Goal: Task Accomplishment & Management: Manage account settings

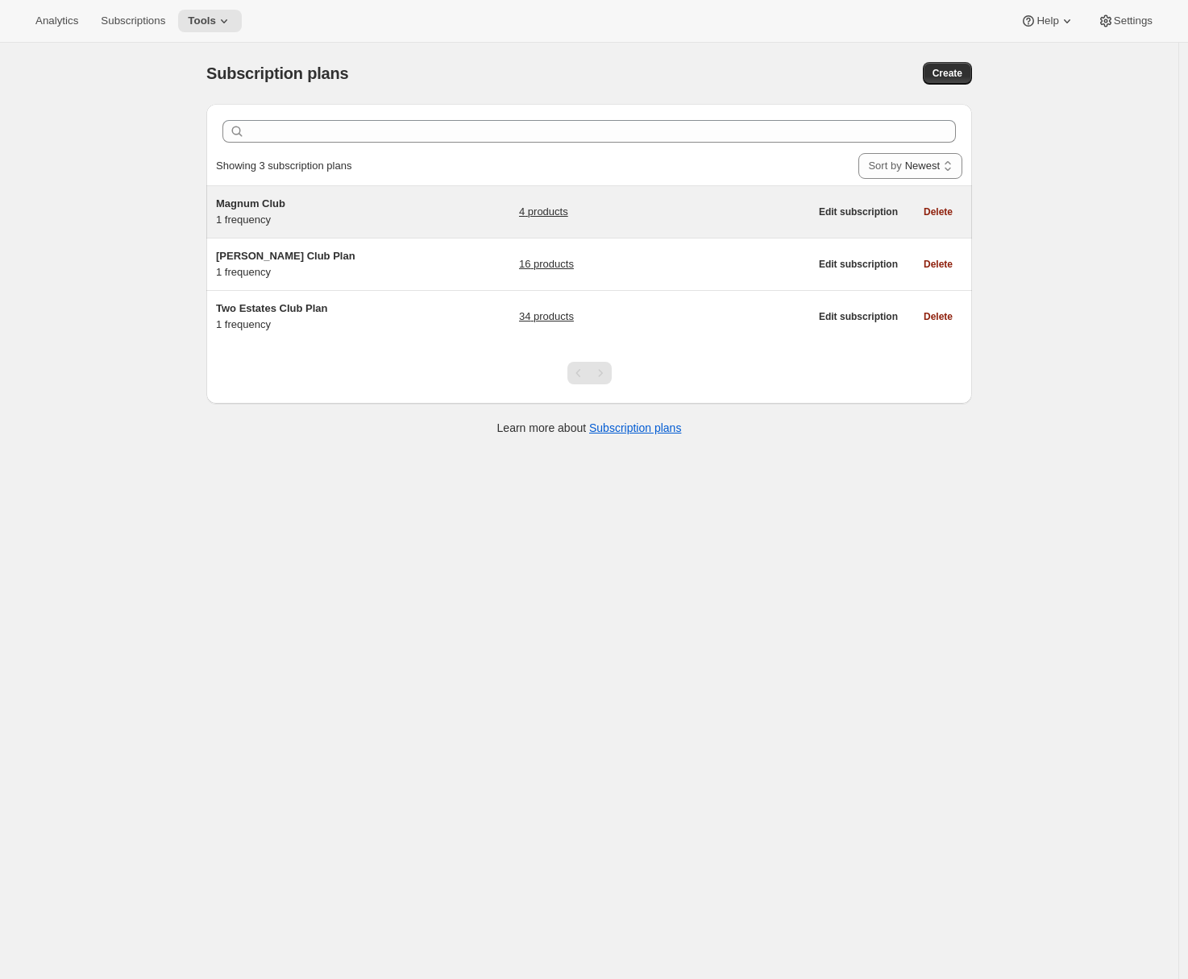
click at [406, 230] on div "Magnum Club 1 frequency 4 products Edit subscription Delete" at bounding box center [589, 212] width 766 height 52
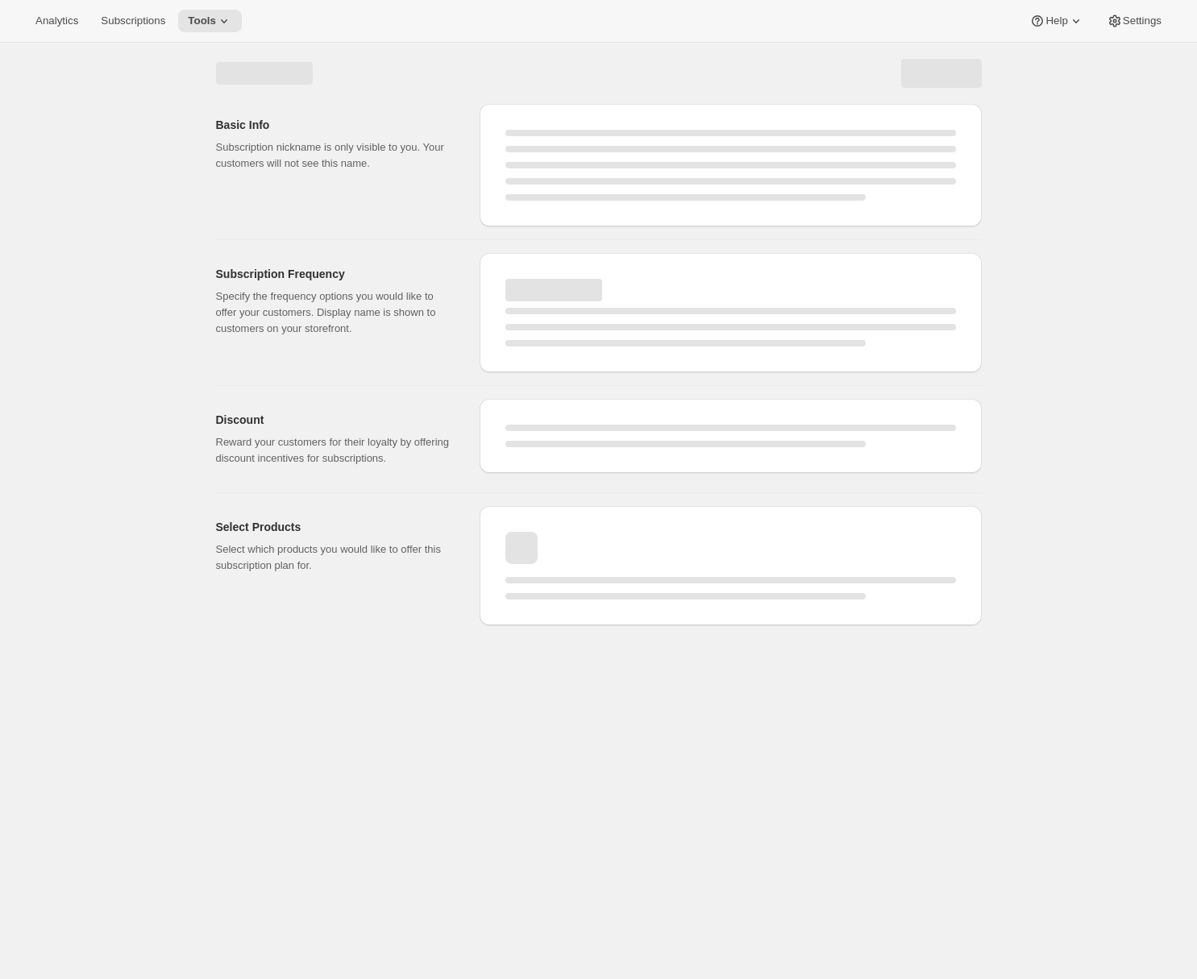
select select "WEEK"
select select "MONTH"
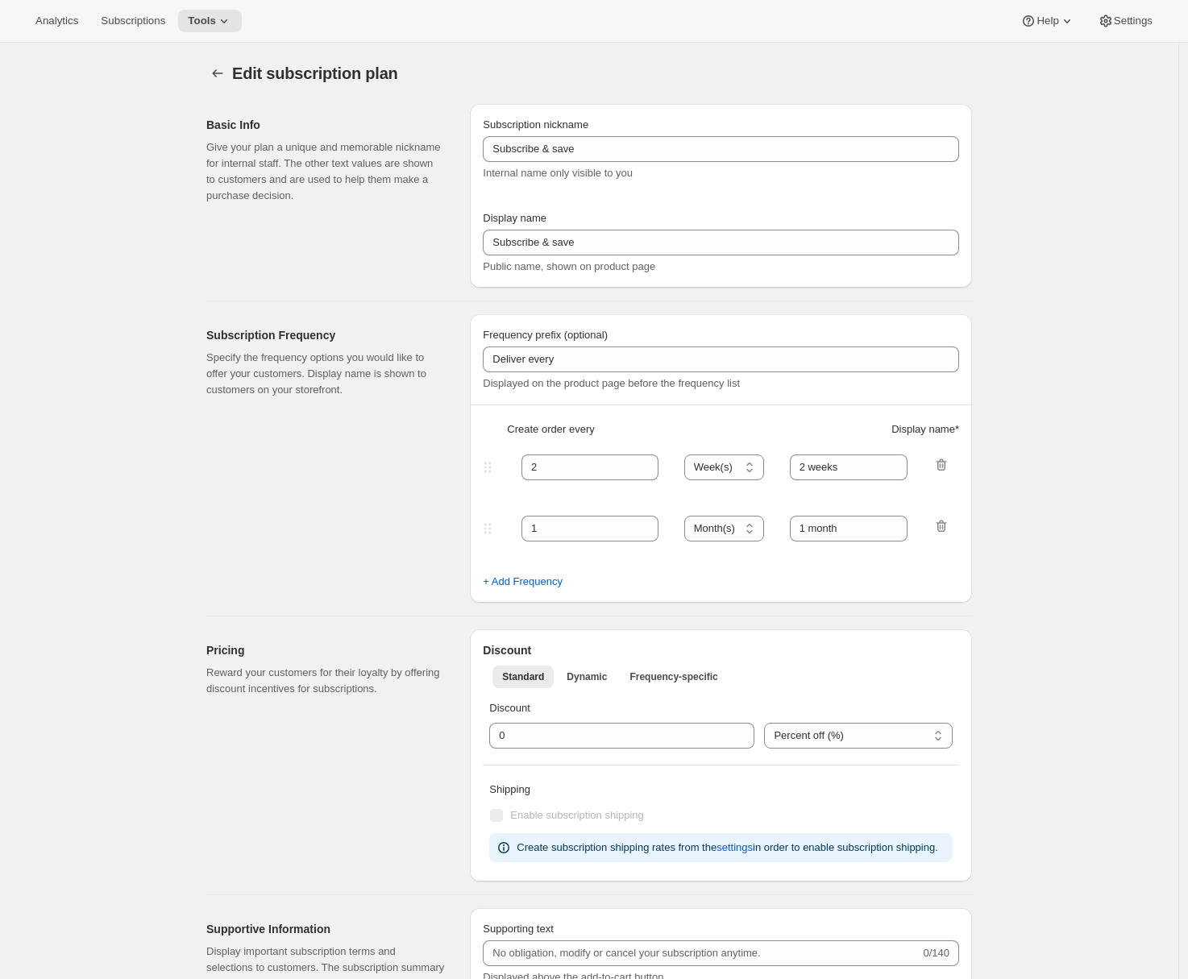
type input "Magnum Club"
type input "Join the Magnum Club"
type input "Delivers"
type input "1"
select select "YEAR"
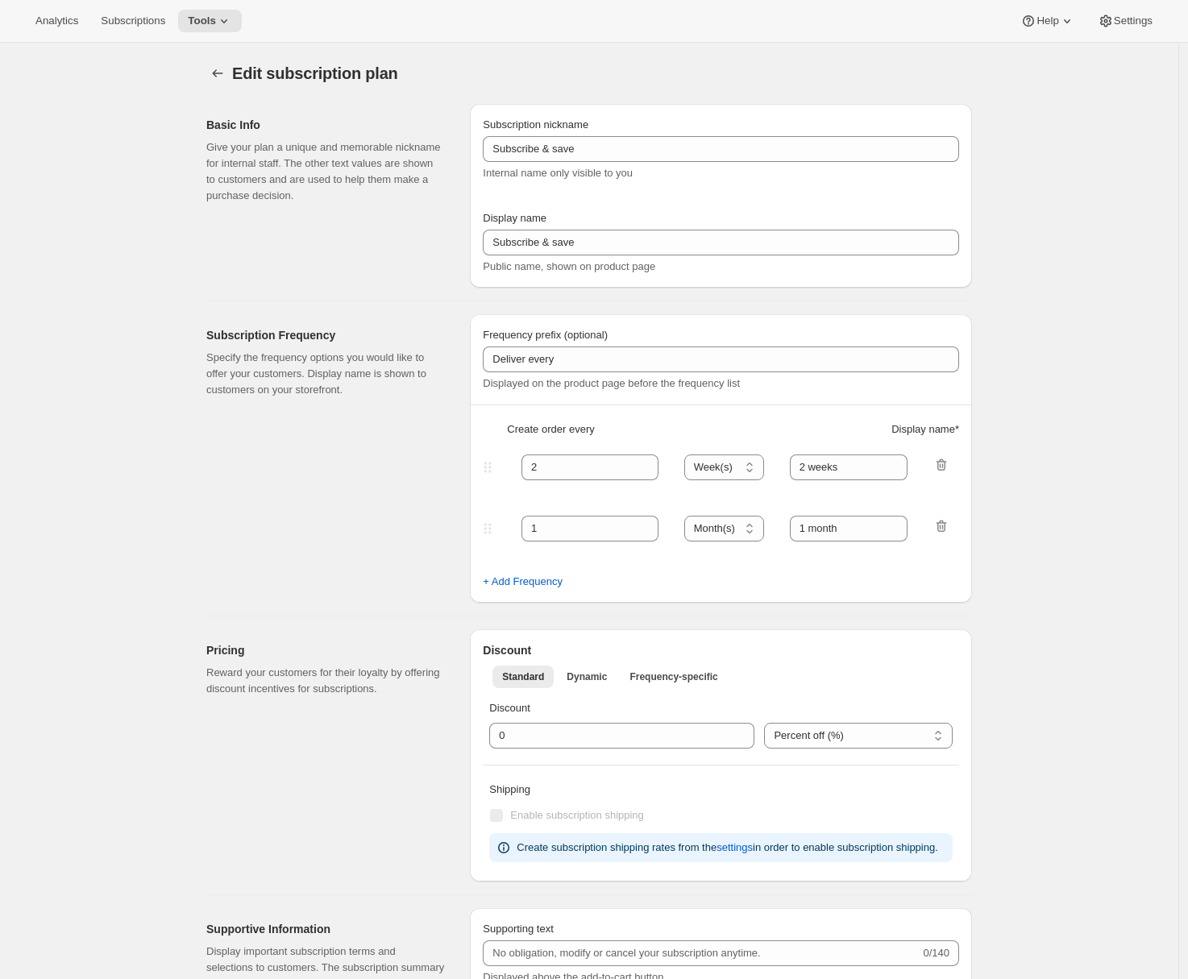
type input "yearly"
checkbox input "true"
select select "YEARDAY"
select select "12"
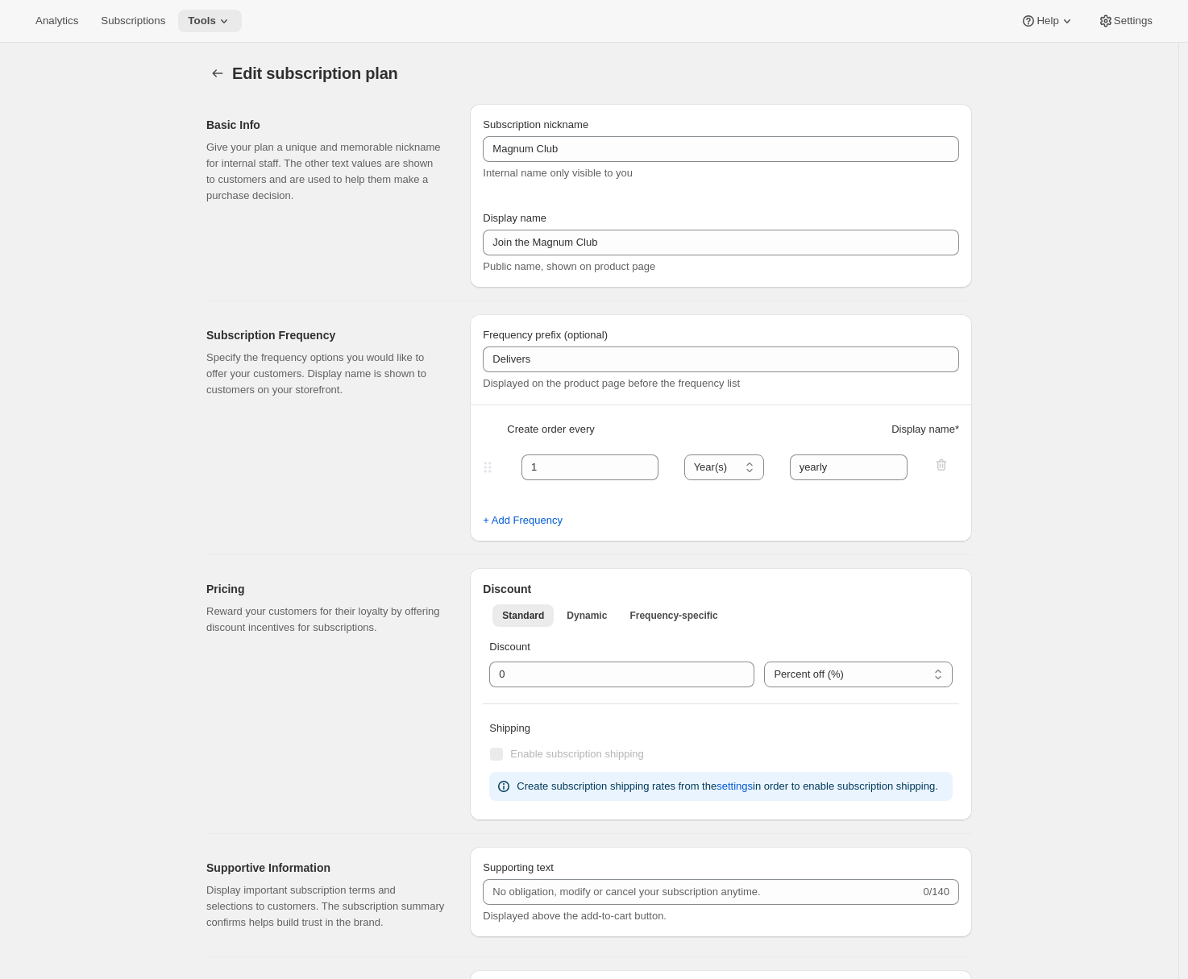
click at [242, 26] on button "Tools" at bounding box center [210, 21] width 64 height 23
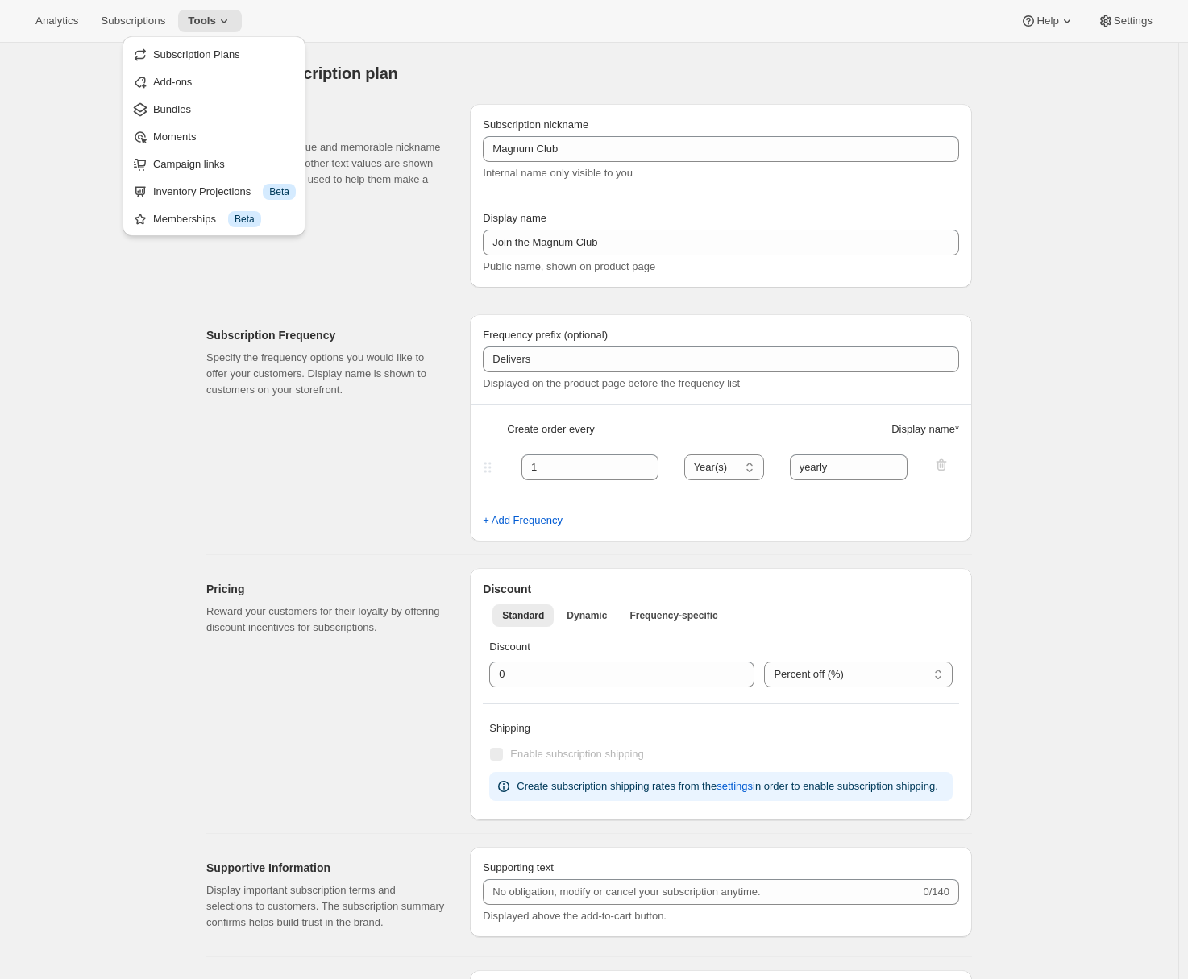
click at [513, 76] on div "Edit subscription plan" at bounding box center [457, 73] width 450 height 23
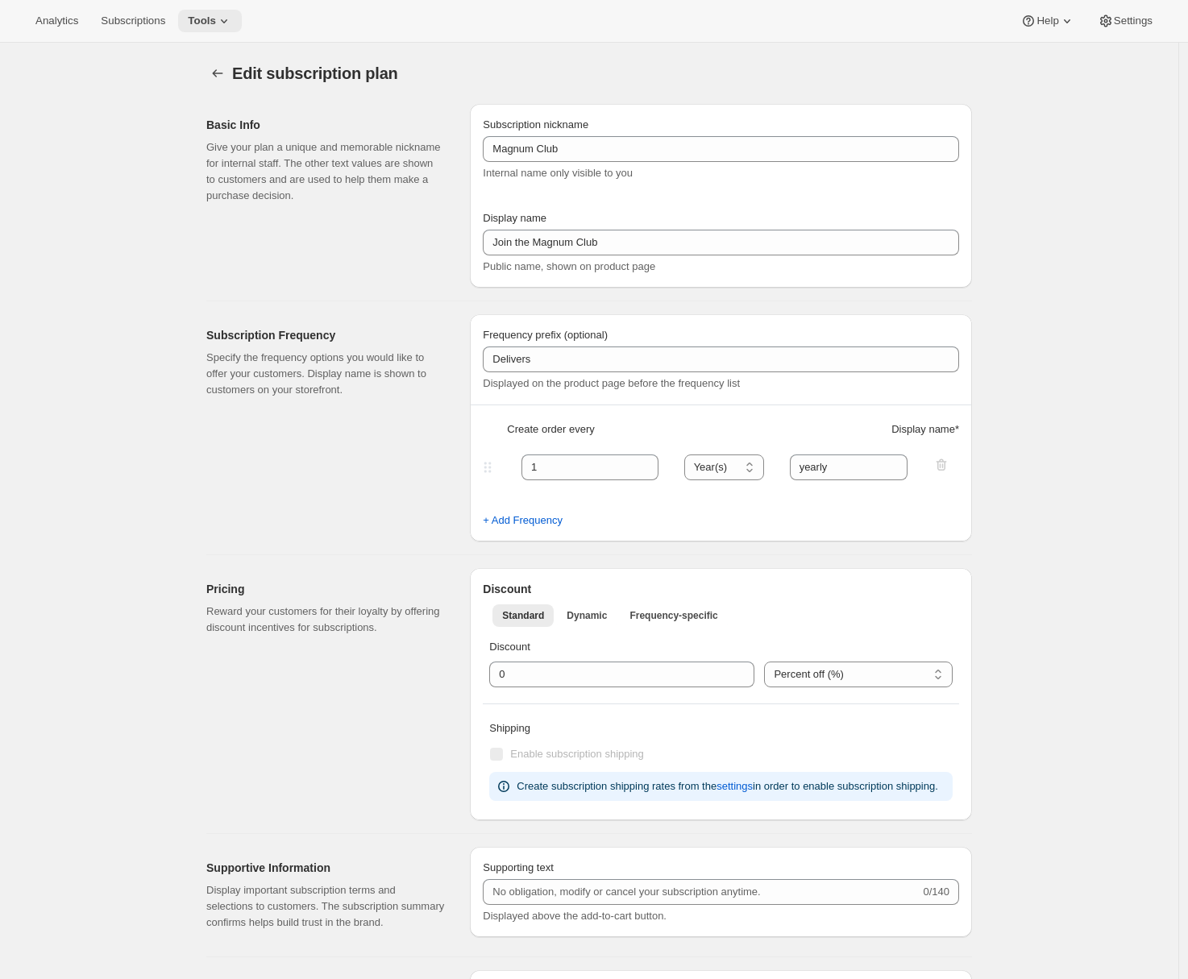
click at [207, 12] on button "Tools" at bounding box center [210, 21] width 64 height 23
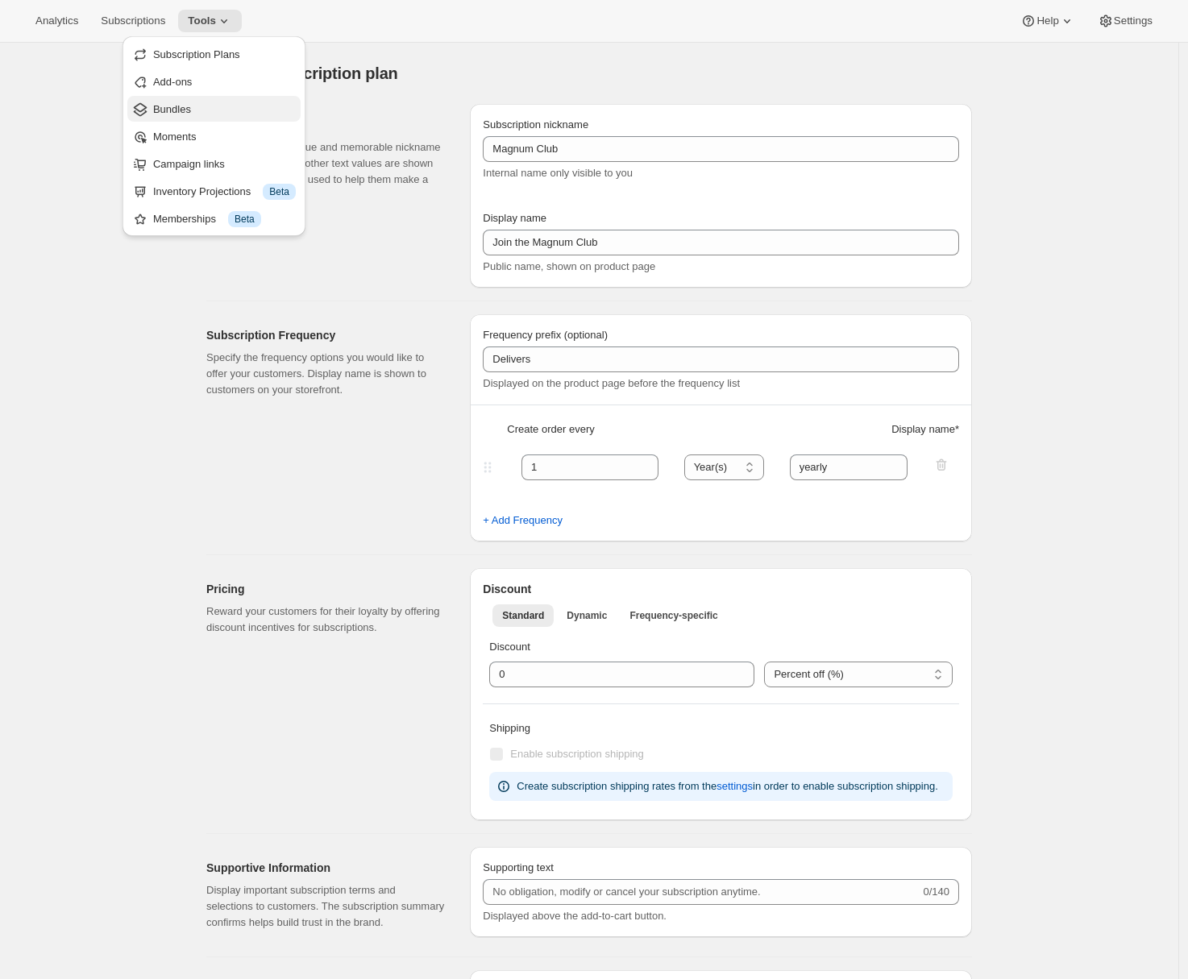
click at [189, 109] on span "Bundles" at bounding box center [172, 109] width 38 height 12
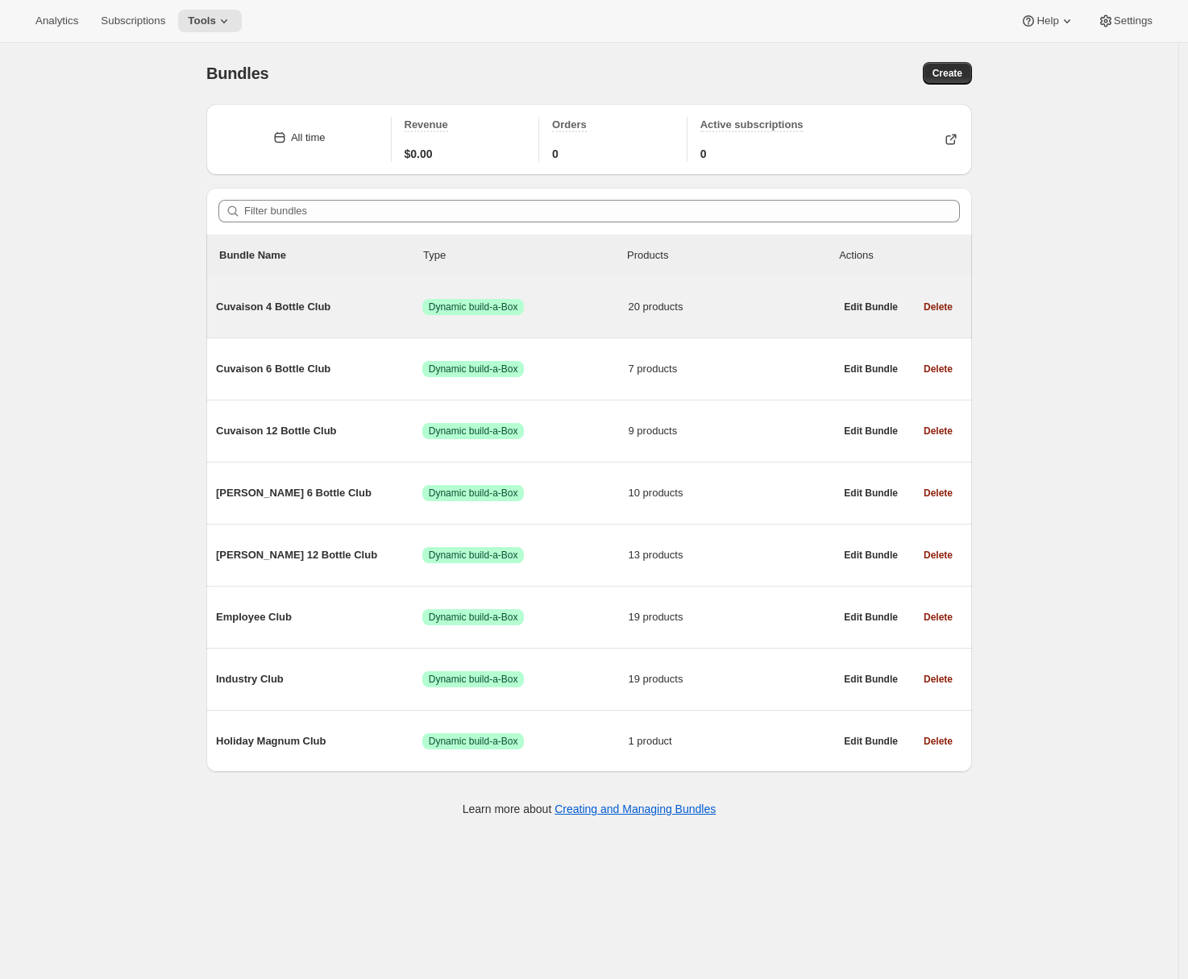
click at [349, 322] on div "Cuvaison 4 Bottle Club Success Dynamic build-a-Box 20 products" at bounding box center [525, 307] width 618 height 42
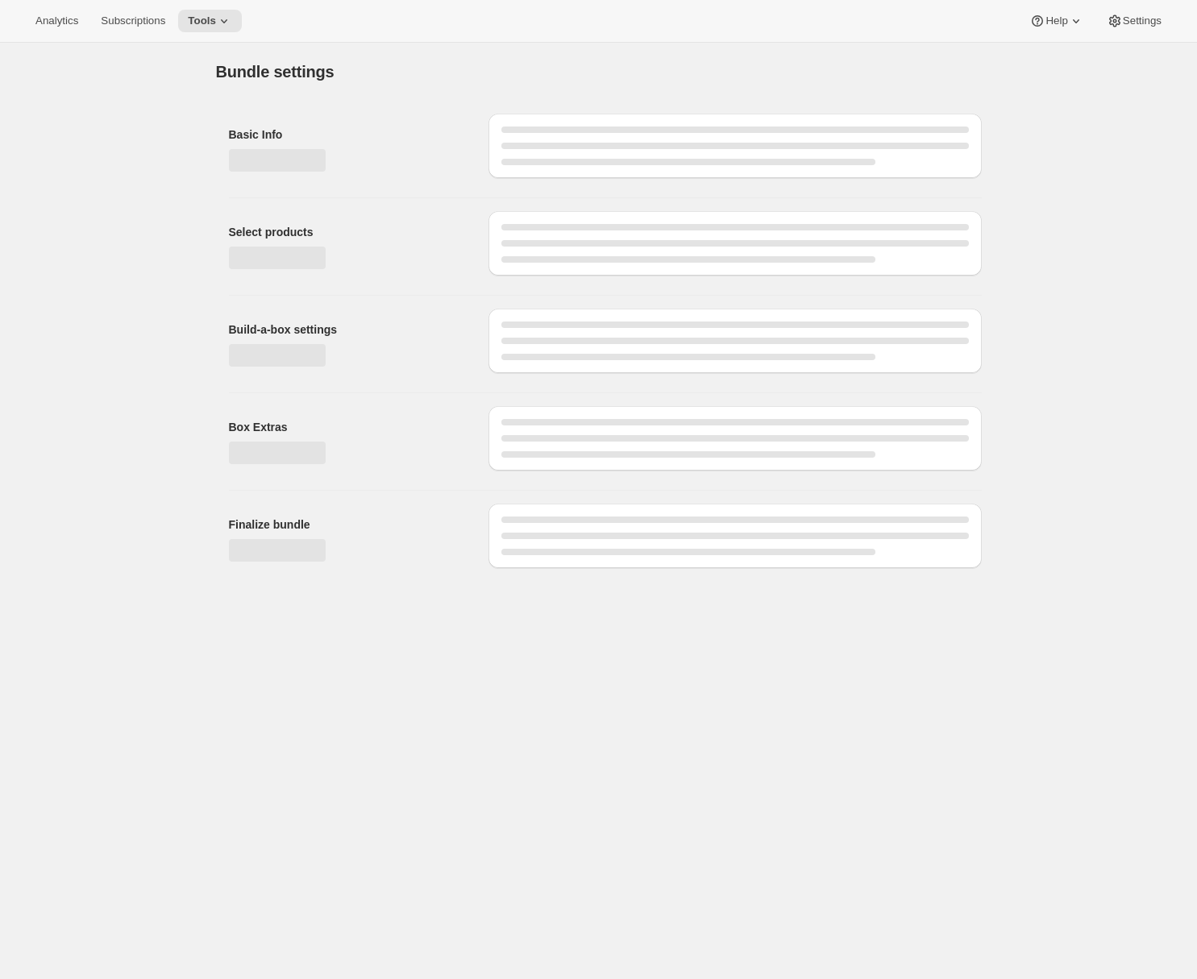
type input "Cuvaison 4 Bottle Club"
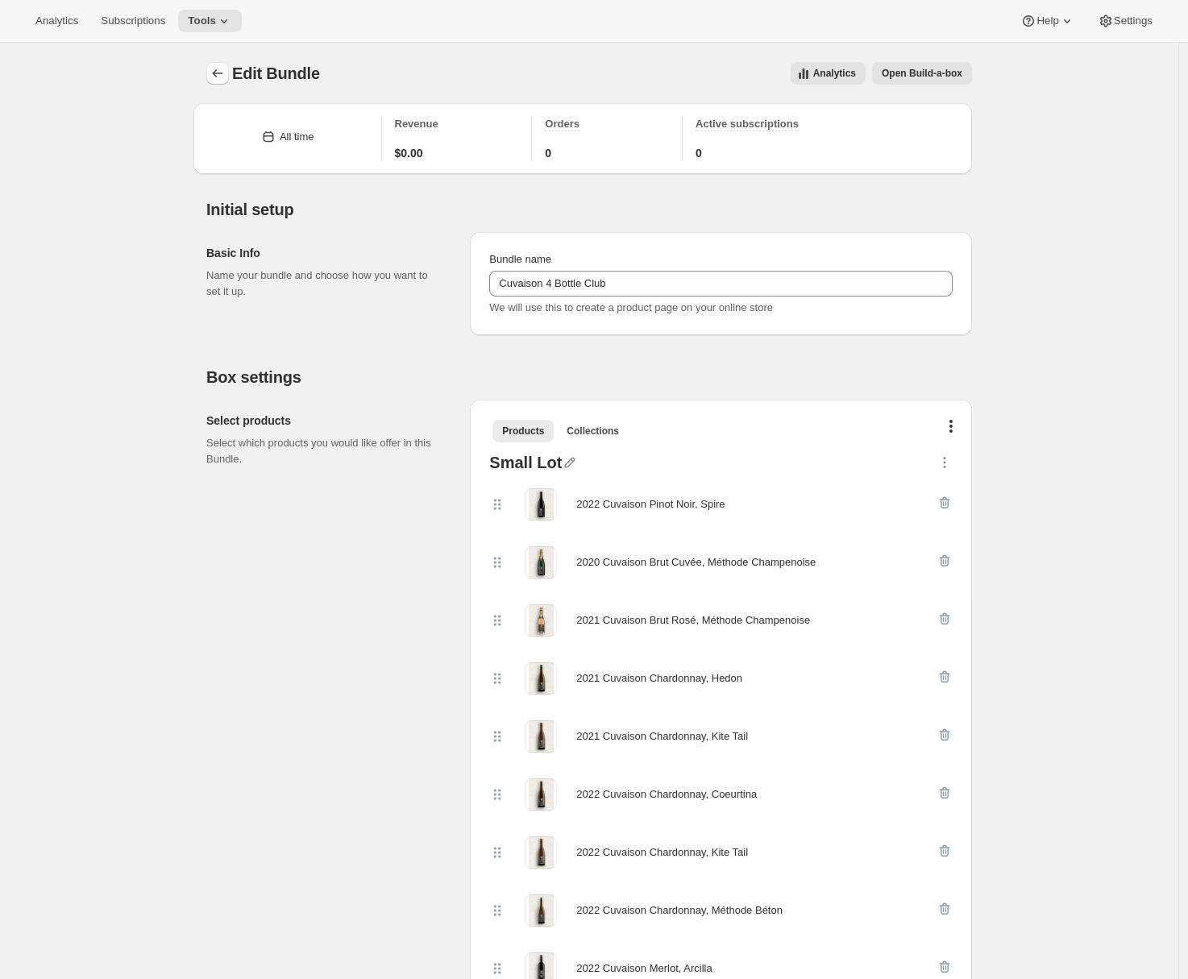
click at [217, 73] on icon "Bundles" at bounding box center [218, 73] width 10 height 8
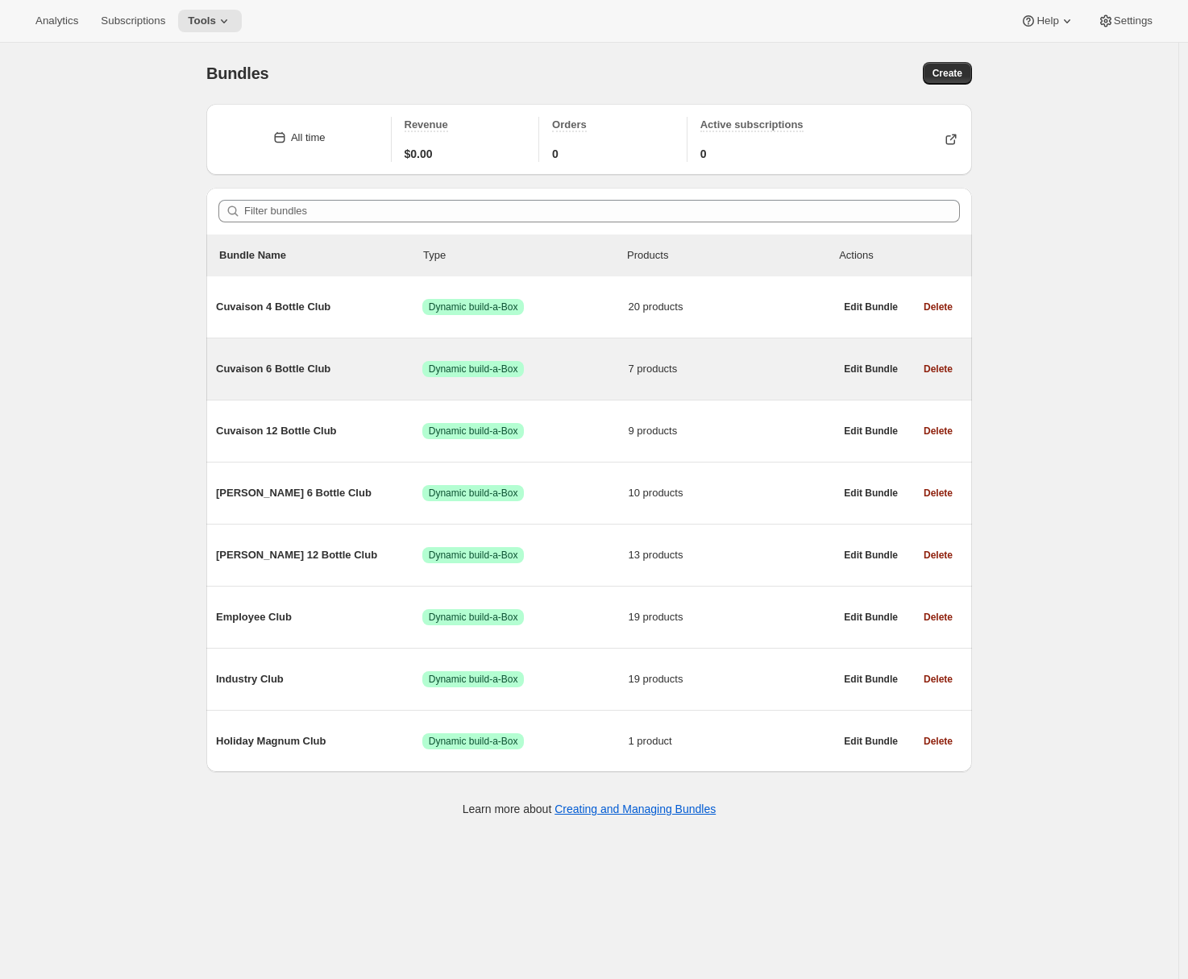
click at [269, 380] on div "Cuvaison 6 Bottle Club Success Dynamic build-a-Box 7 products" at bounding box center [525, 369] width 618 height 42
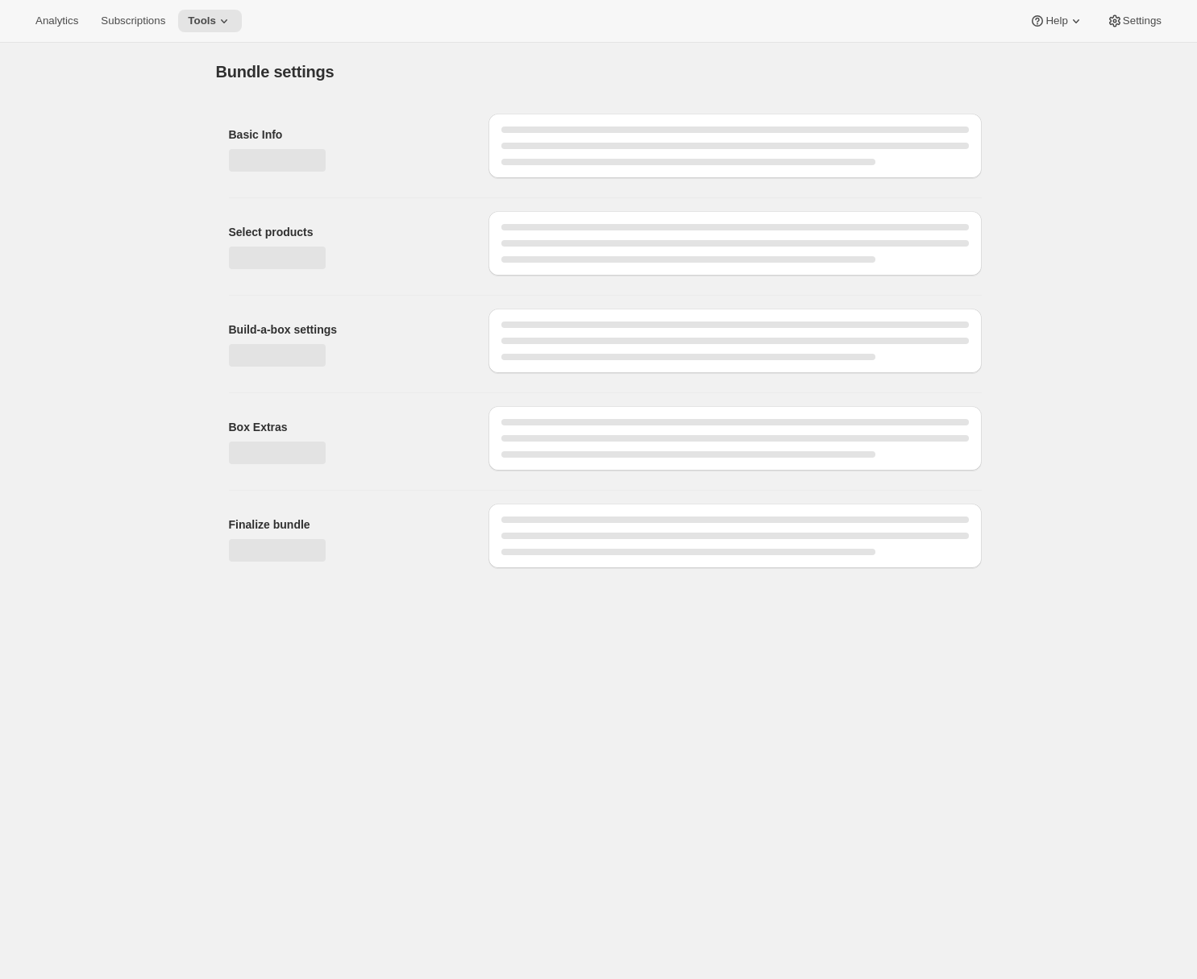
type input "Cuvaison 6 Bottle Club"
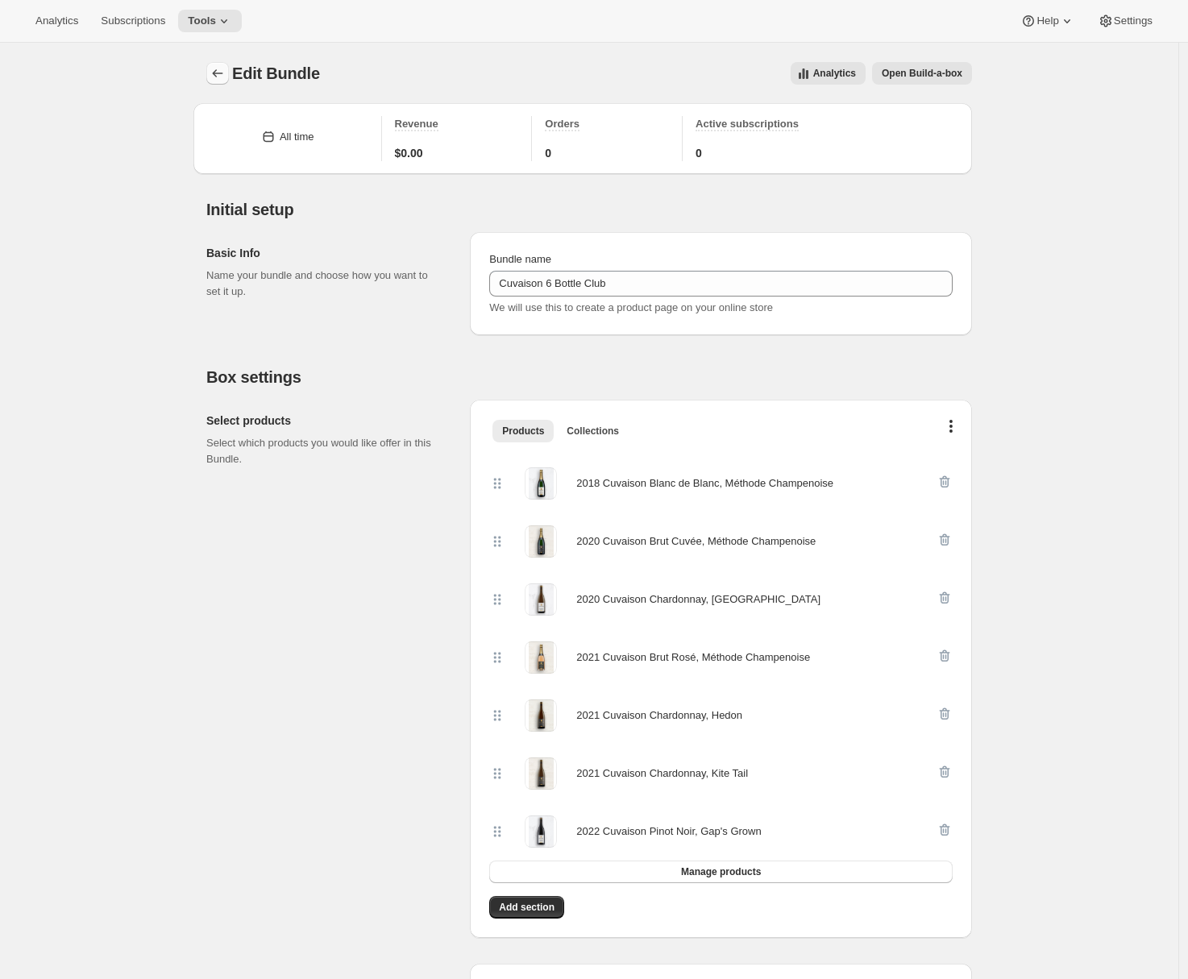
click at [215, 66] on icon "Bundles" at bounding box center [218, 73] width 16 height 16
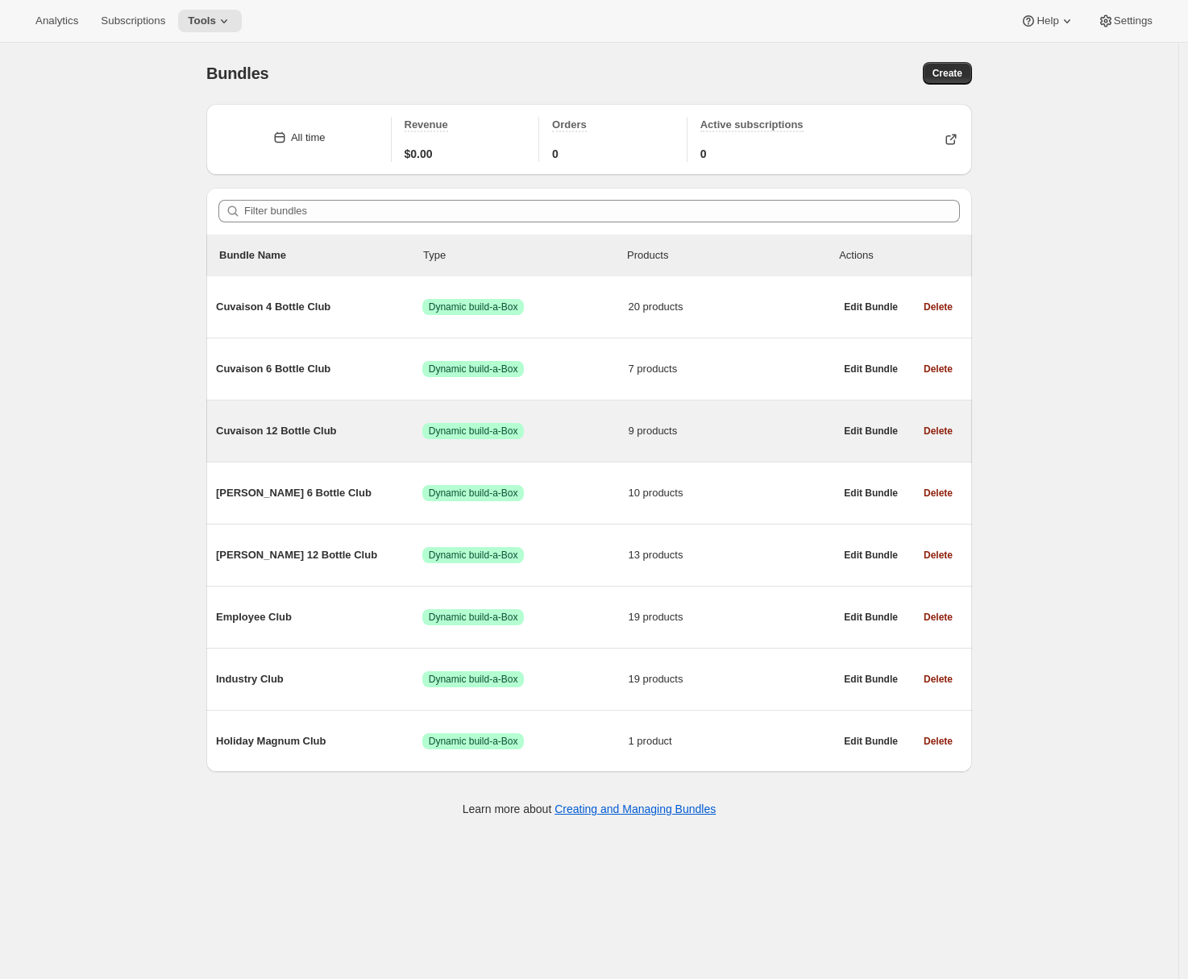
click at [283, 438] on span "Cuvaison 12 Bottle Club" at bounding box center [319, 431] width 206 height 16
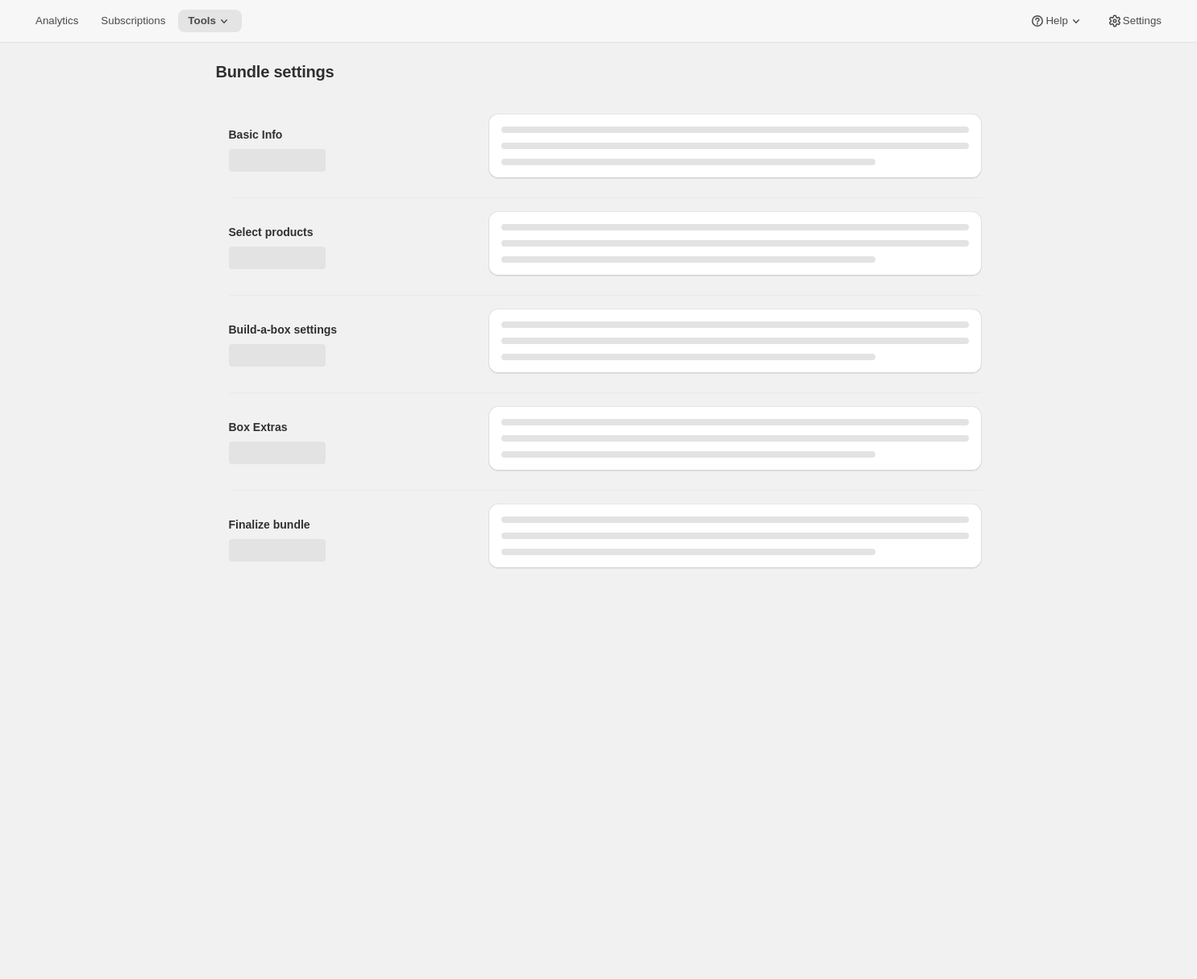
type input "Cuvaison 12 Bottle Club"
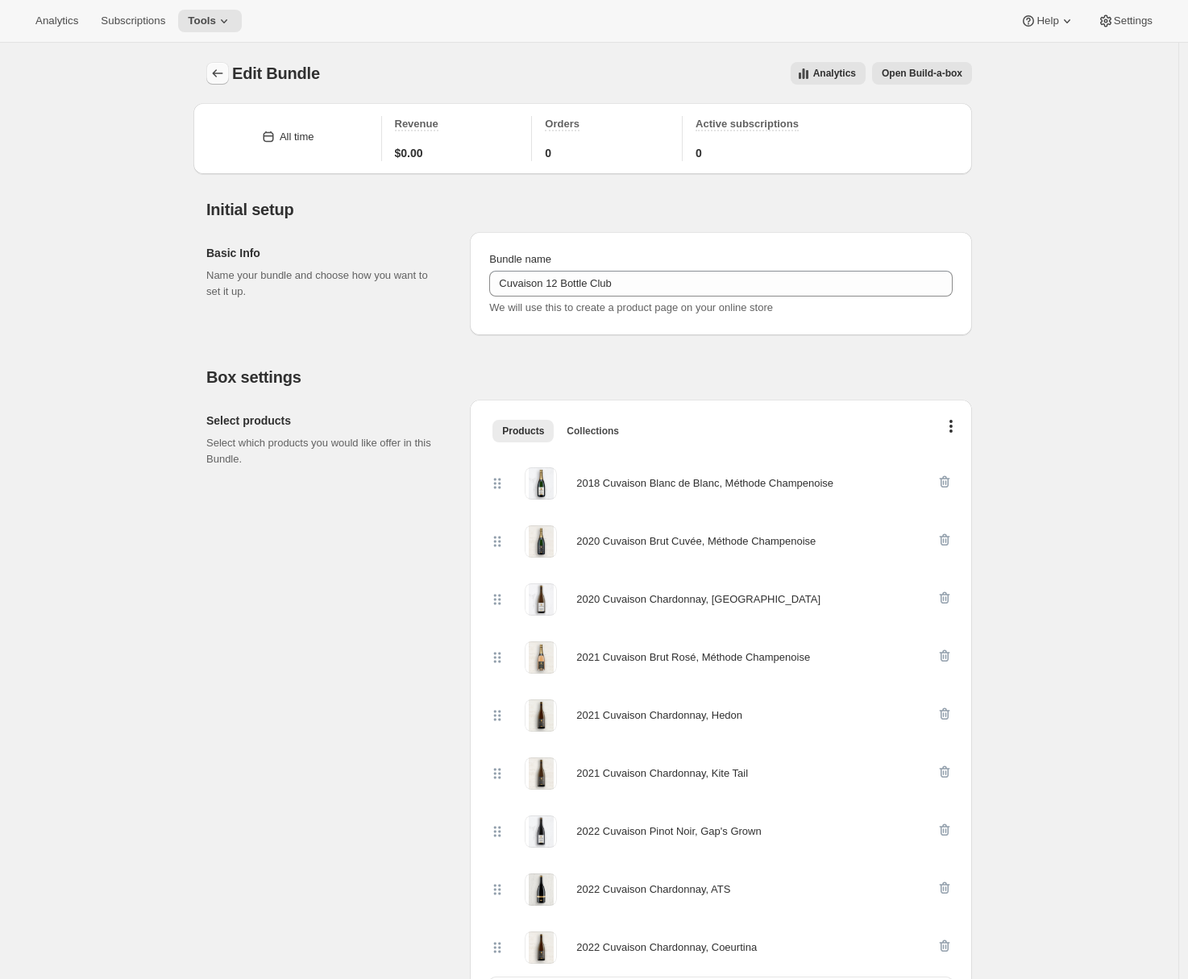
click at [229, 71] on button "Bundles" at bounding box center [217, 73] width 23 height 23
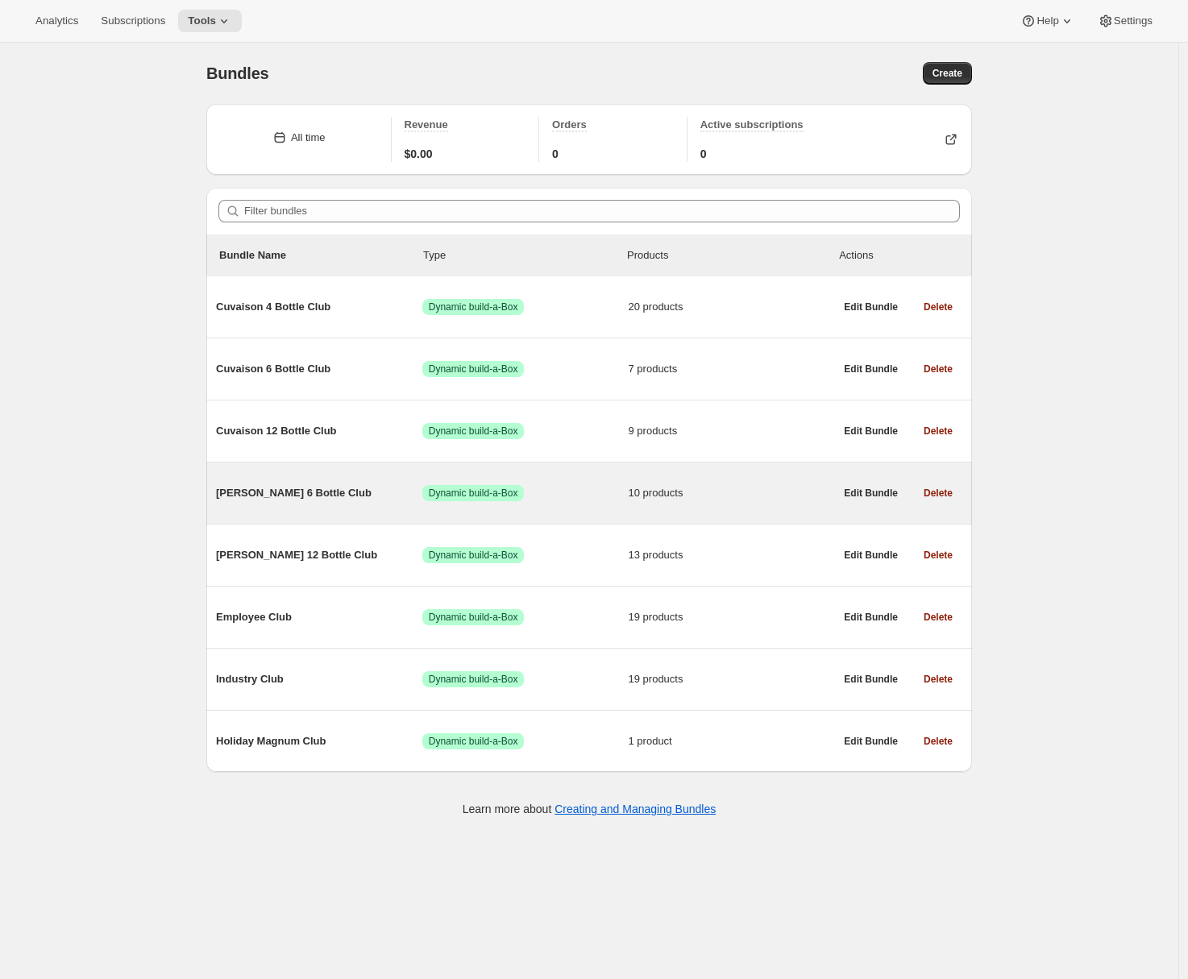
click at [305, 488] on span "Brandlin 6 Bottle Club" at bounding box center [319, 493] width 206 height 16
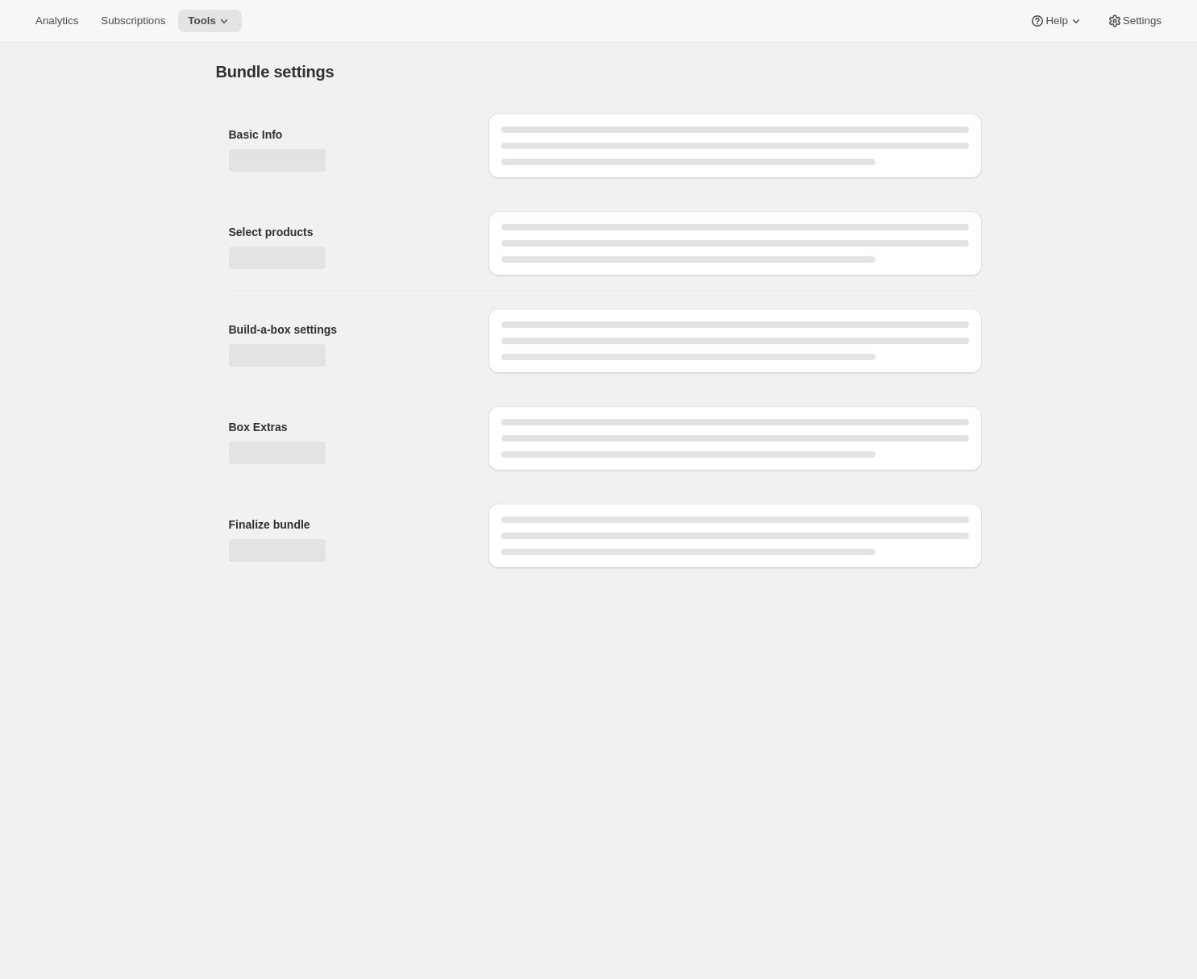
type input "Brandlin 6 Bottle Club"
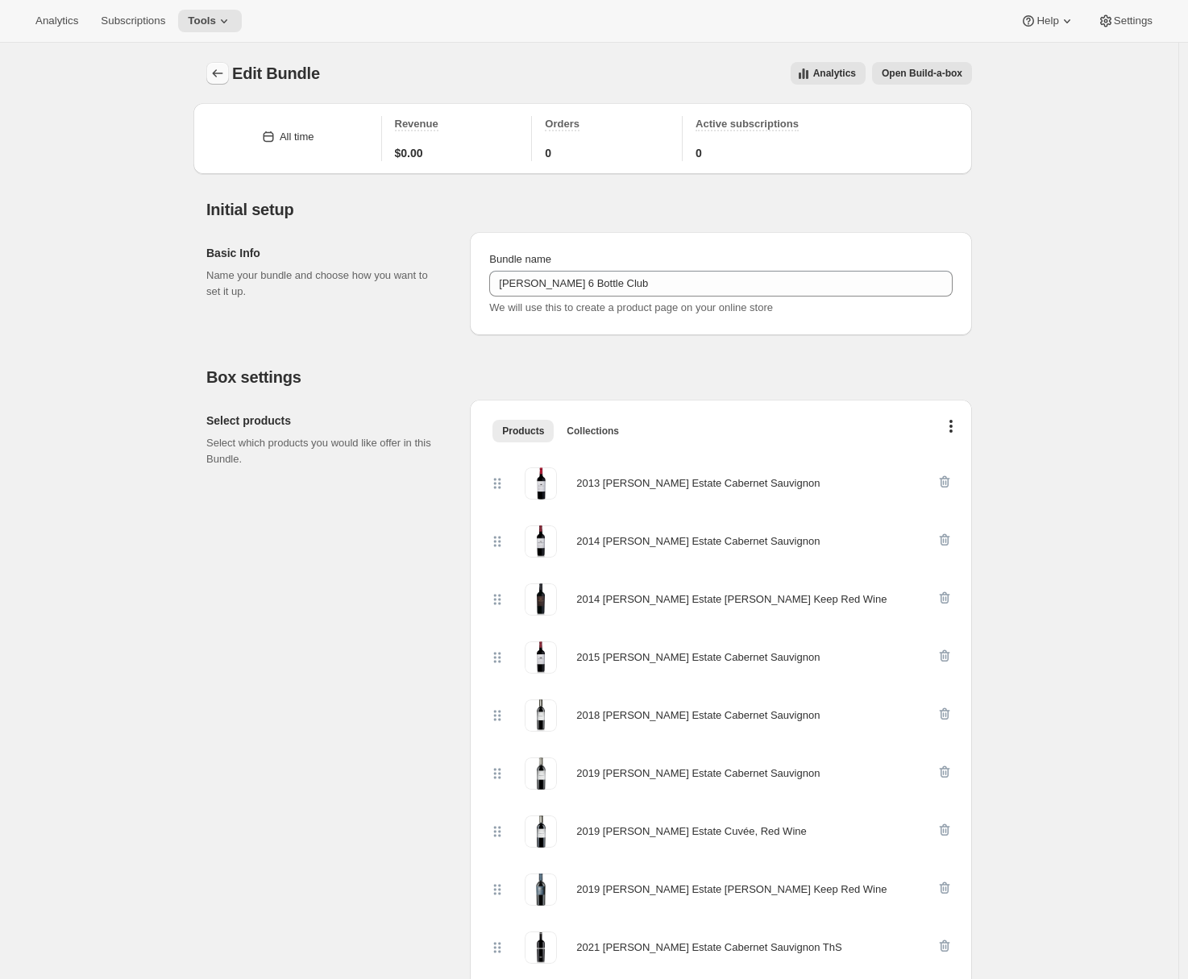
click at [226, 68] on icon "Bundles" at bounding box center [218, 73] width 16 height 16
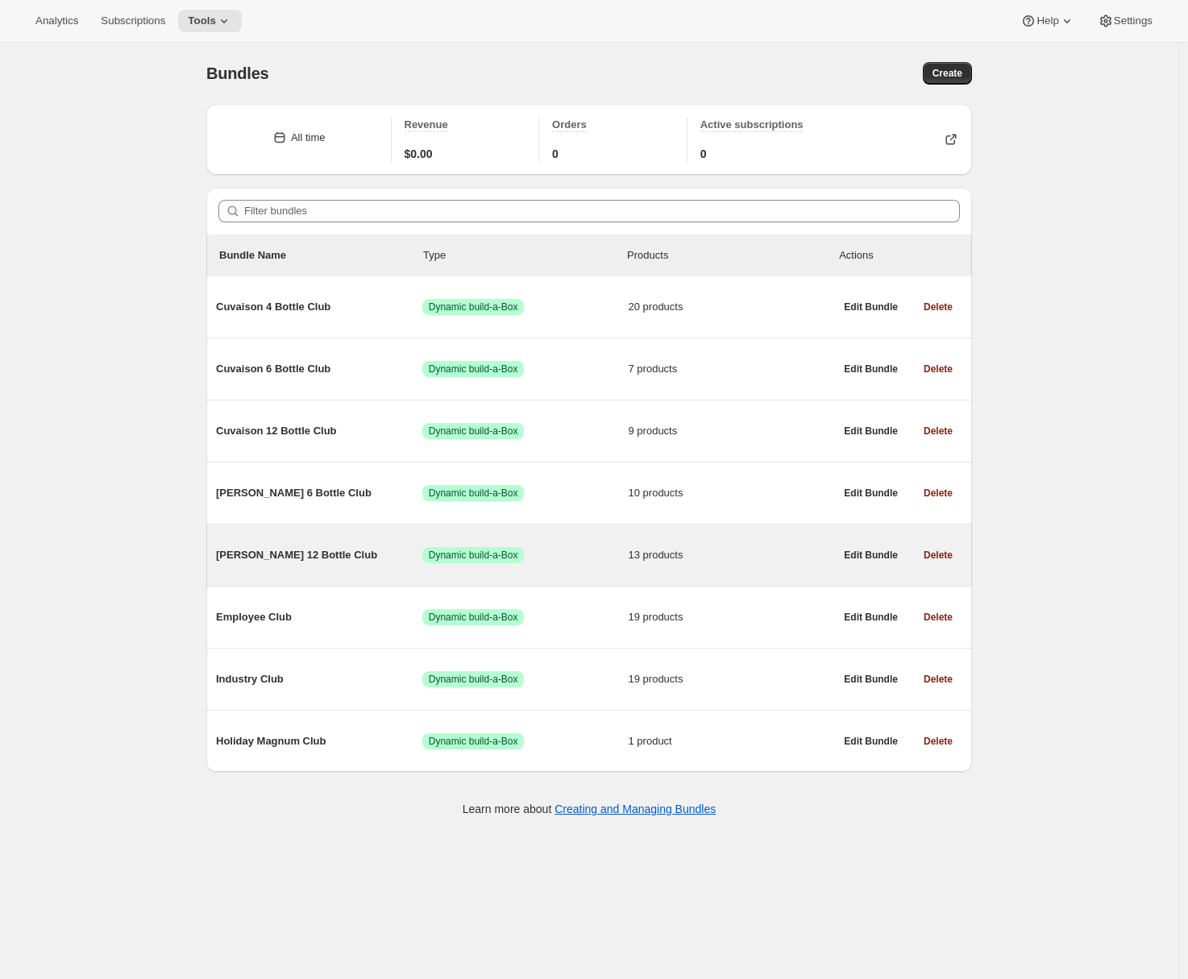
click at [264, 554] on span "Brandlin 12 Bottle Club" at bounding box center [319, 555] width 206 height 16
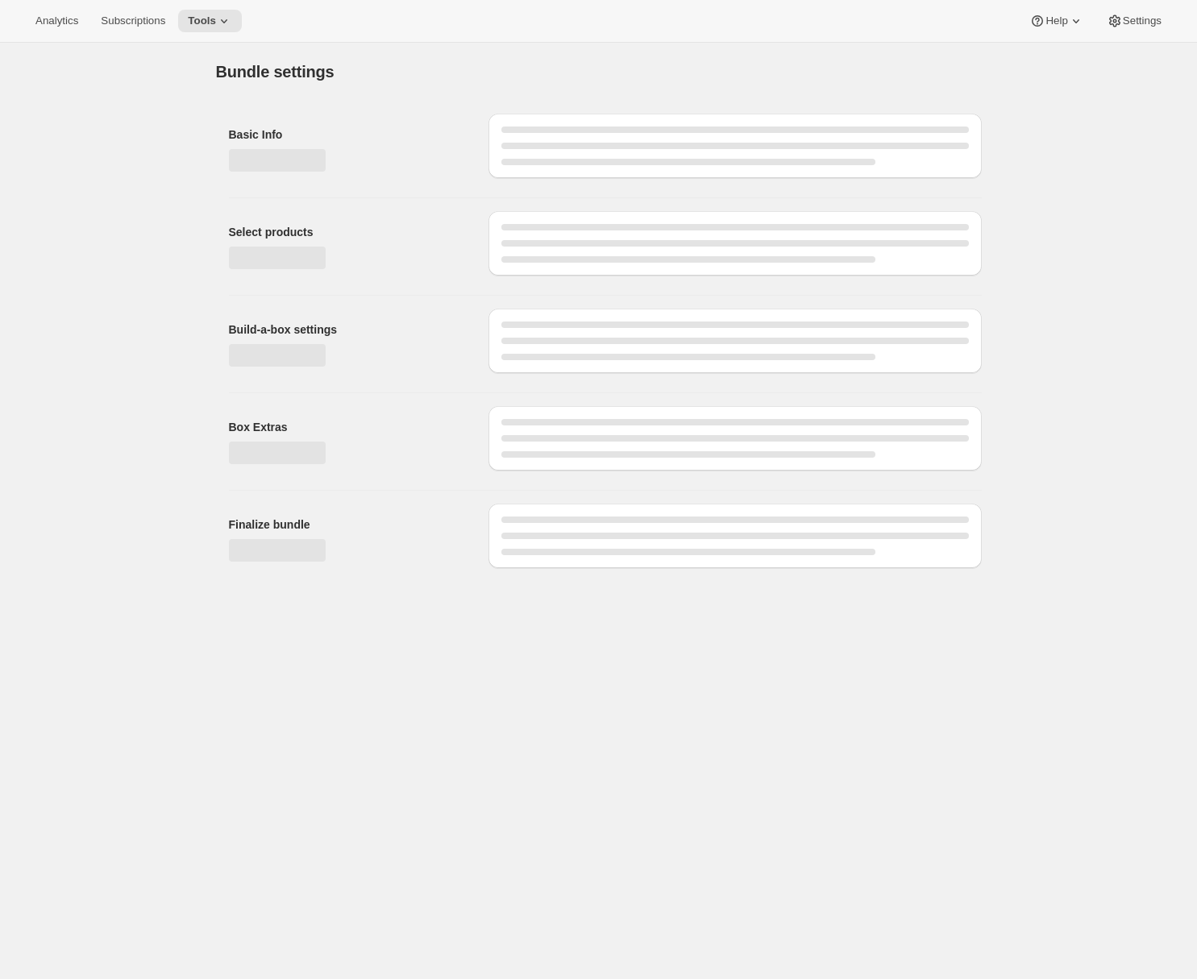
type input "Brandlin 12 Bottle Club"
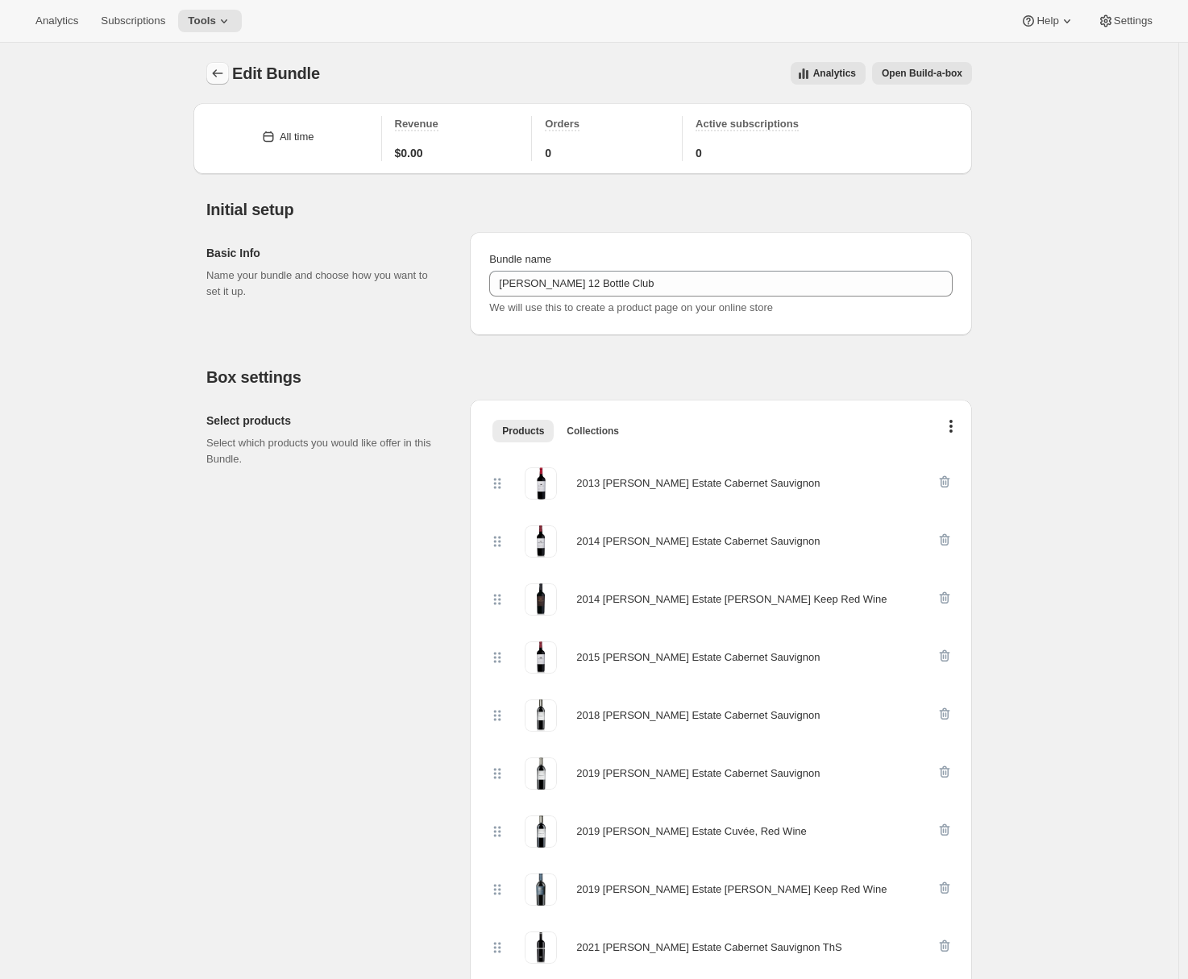
click at [224, 78] on icon "Bundles" at bounding box center [218, 73] width 16 height 16
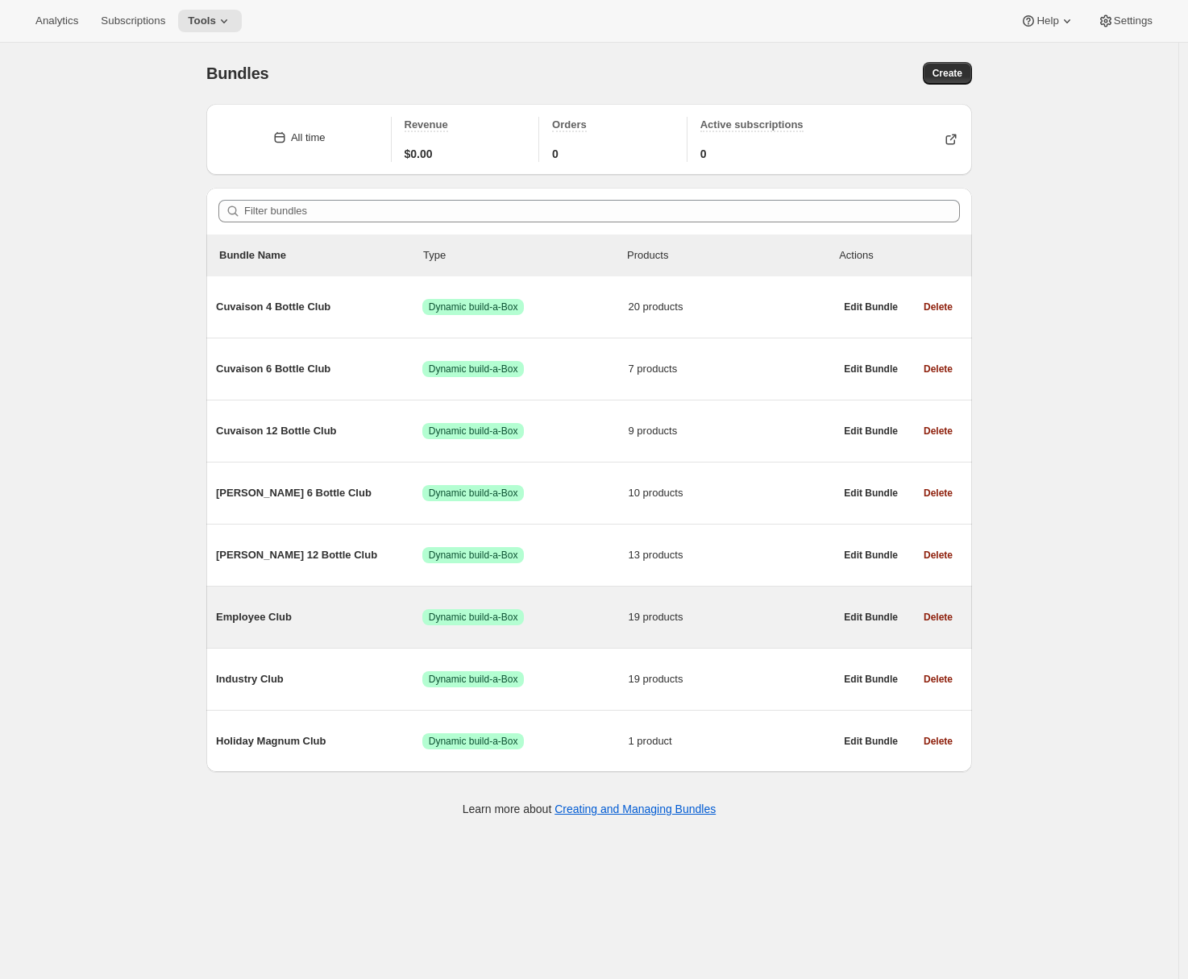
click at [296, 614] on span "Employee Club" at bounding box center [319, 617] width 206 height 16
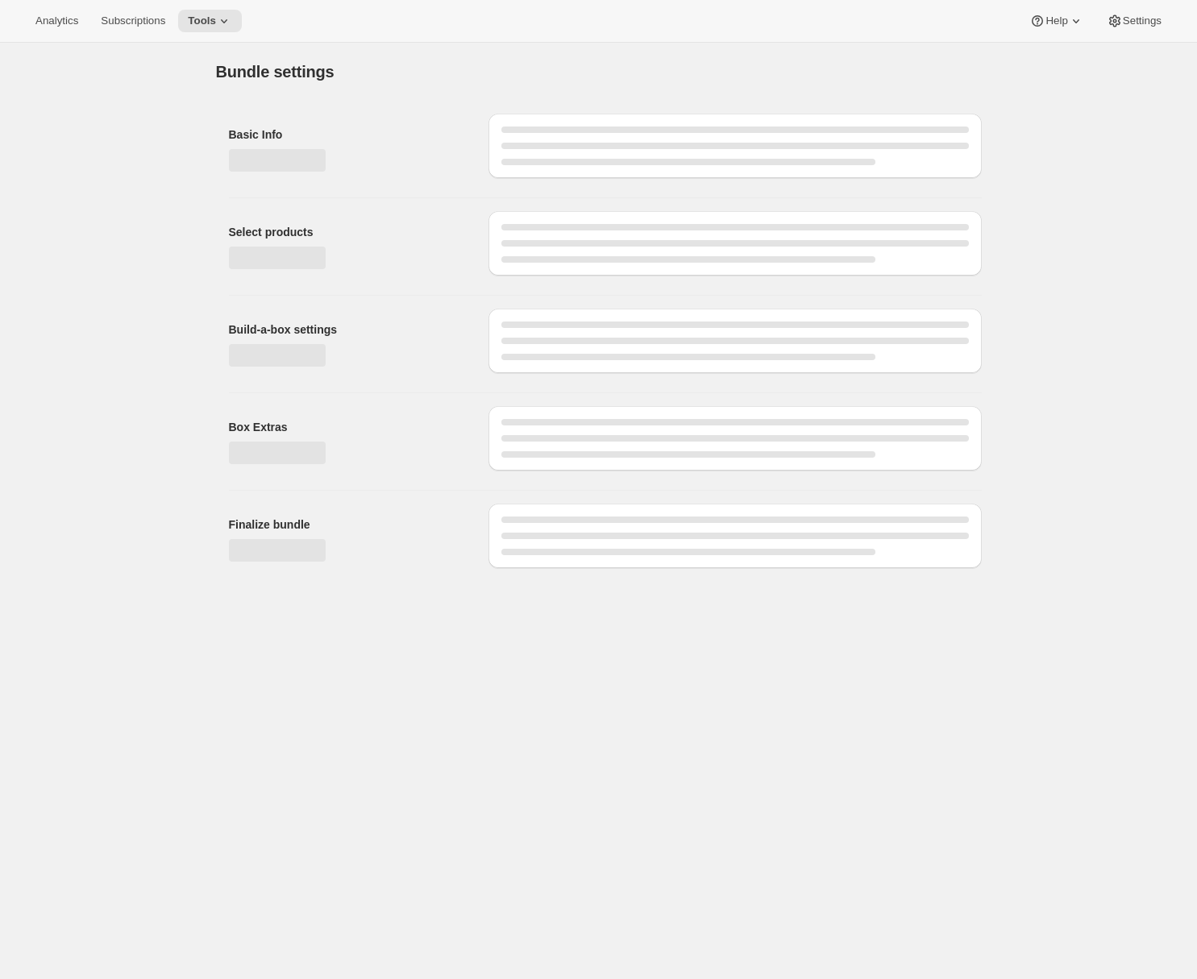
type input "Employee Club"
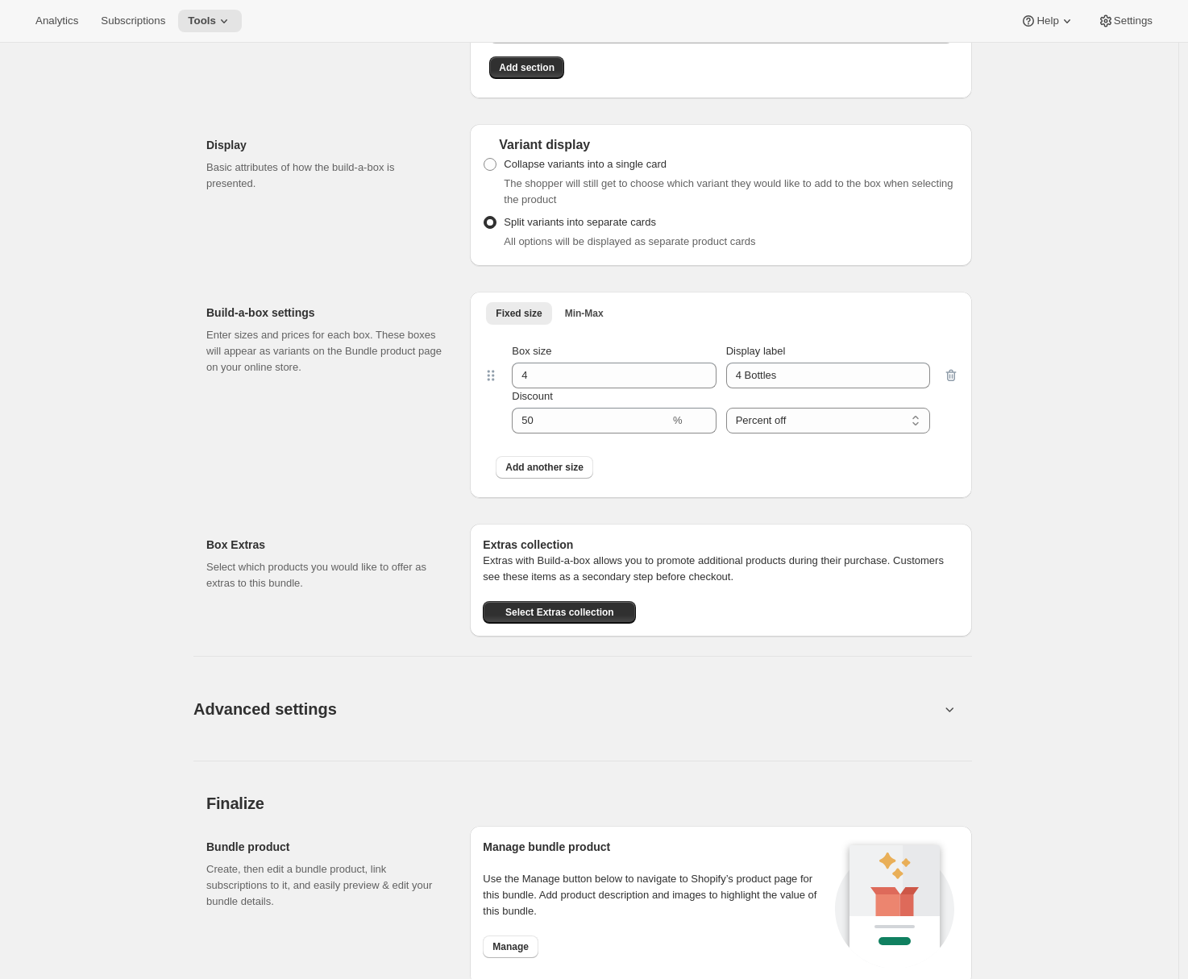
scroll to position [1863, 0]
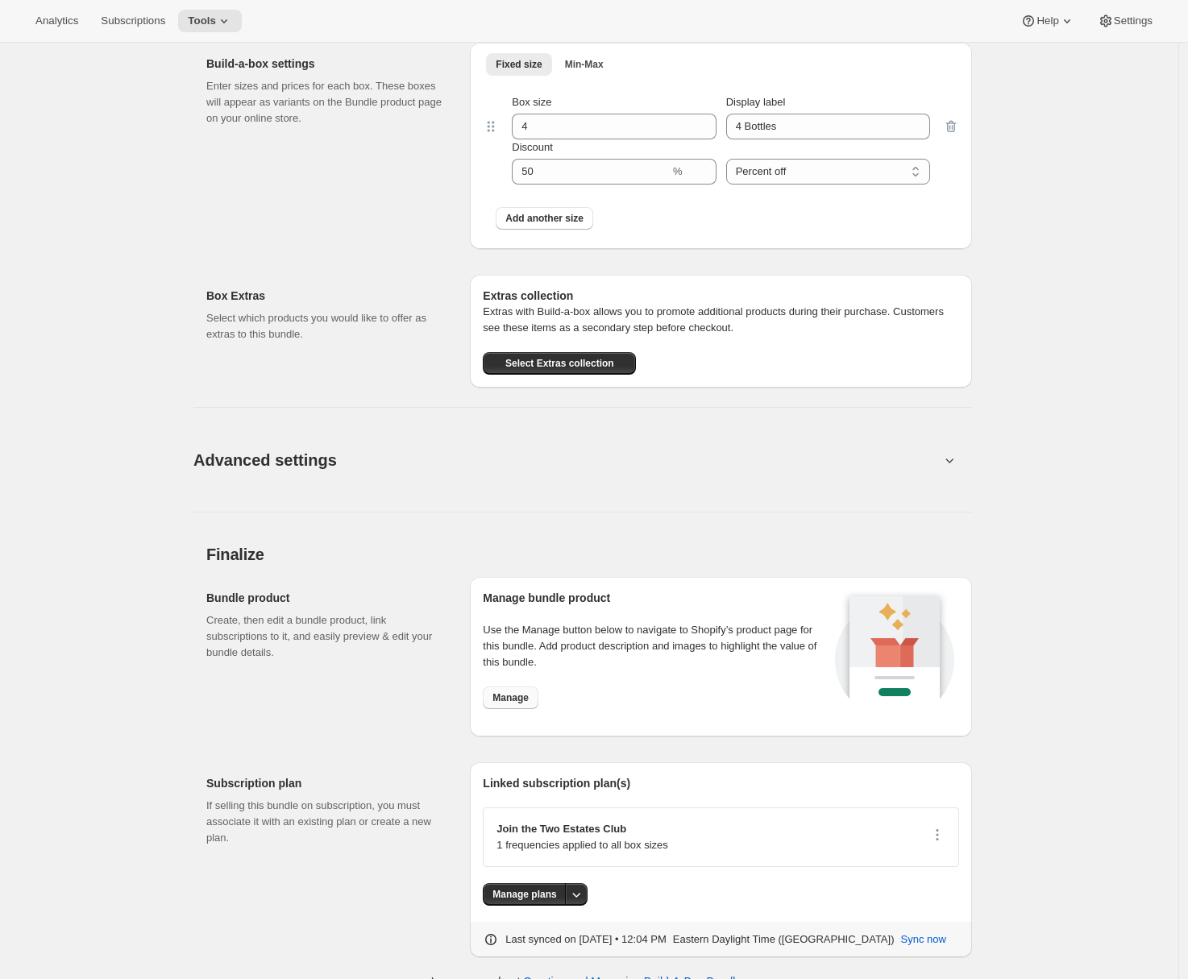
click at [511, 697] on span "Manage" at bounding box center [510, 698] width 36 height 13
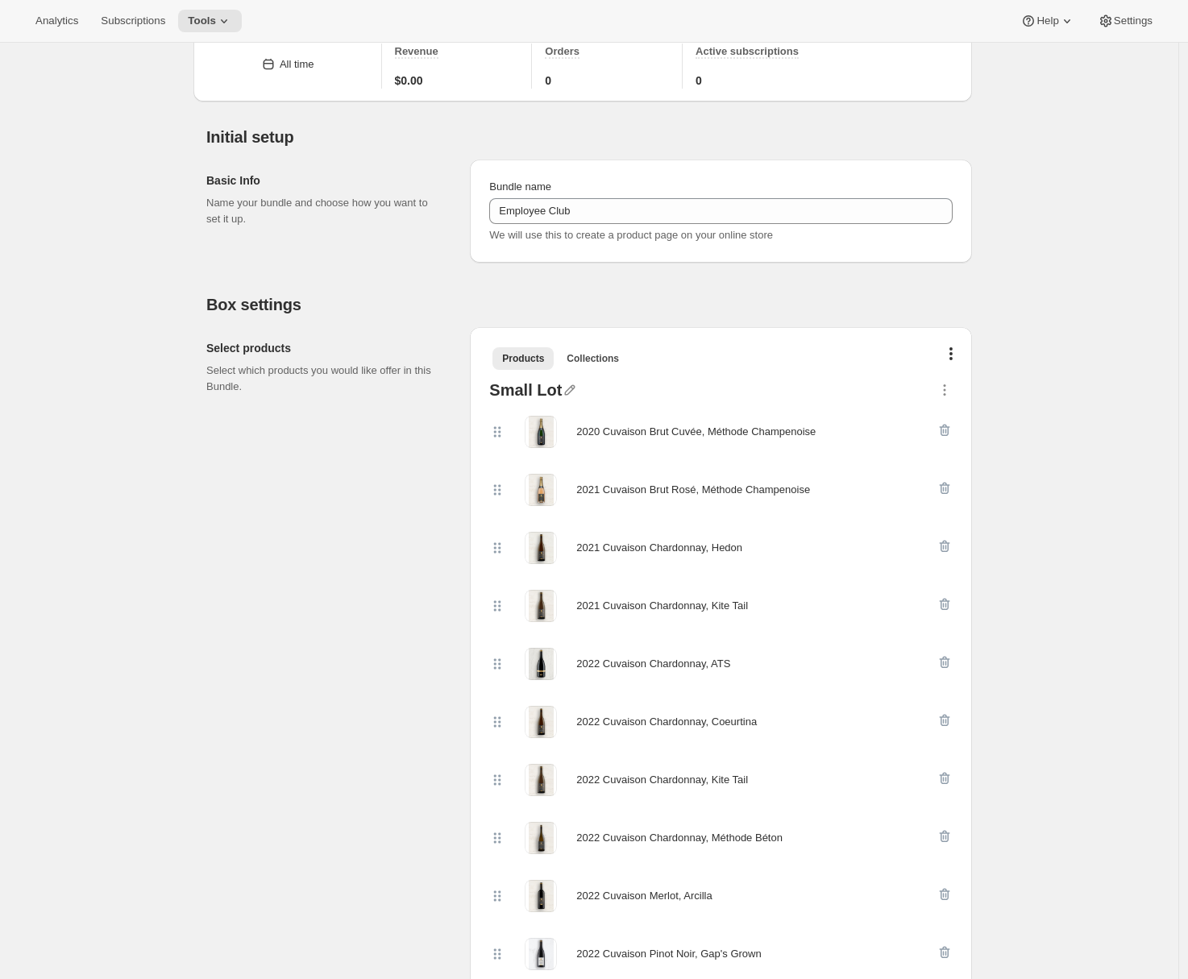
scroll to position [0, 0]
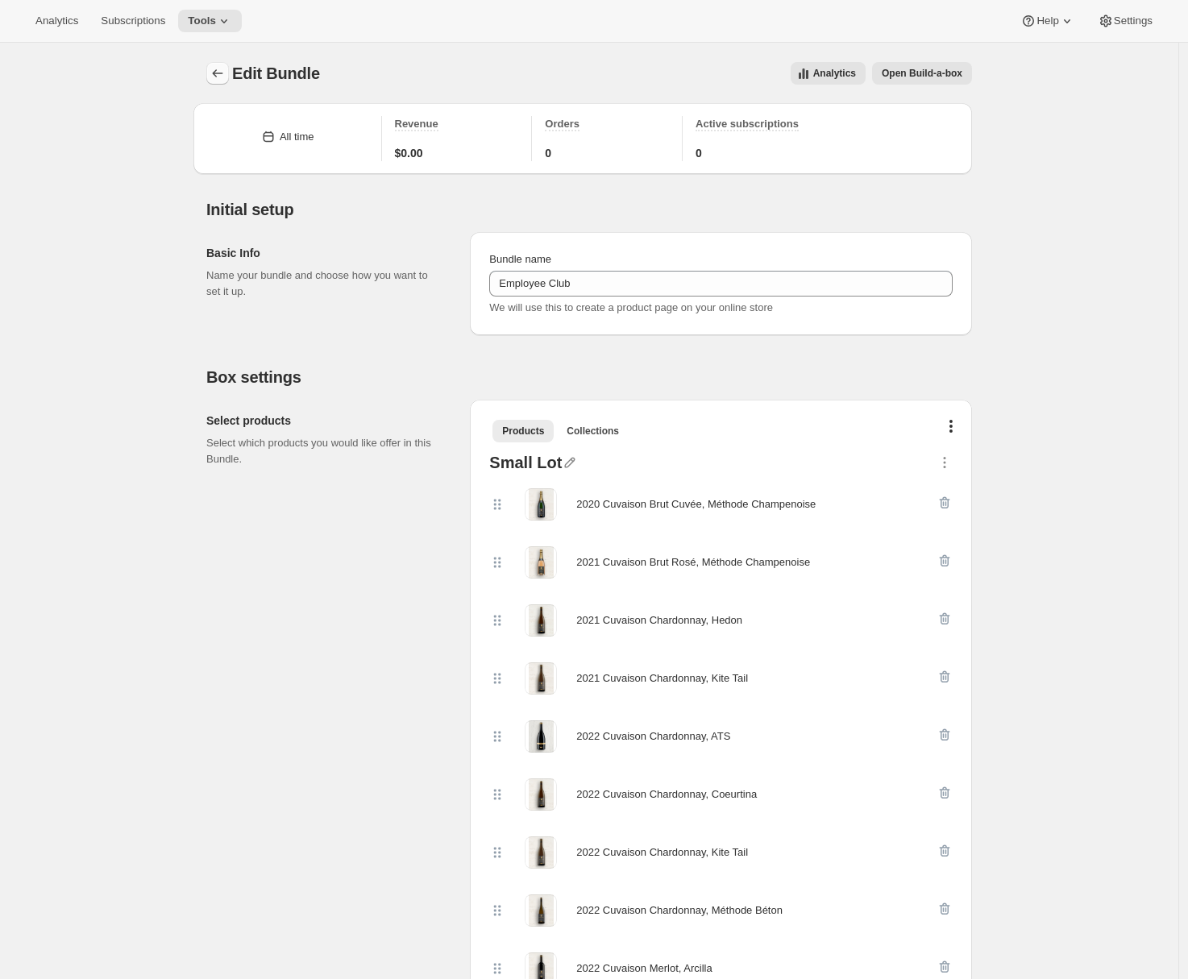
click at [222, 73] on icon "Bundles" at bounding box center [218, 73] width 16 height 16
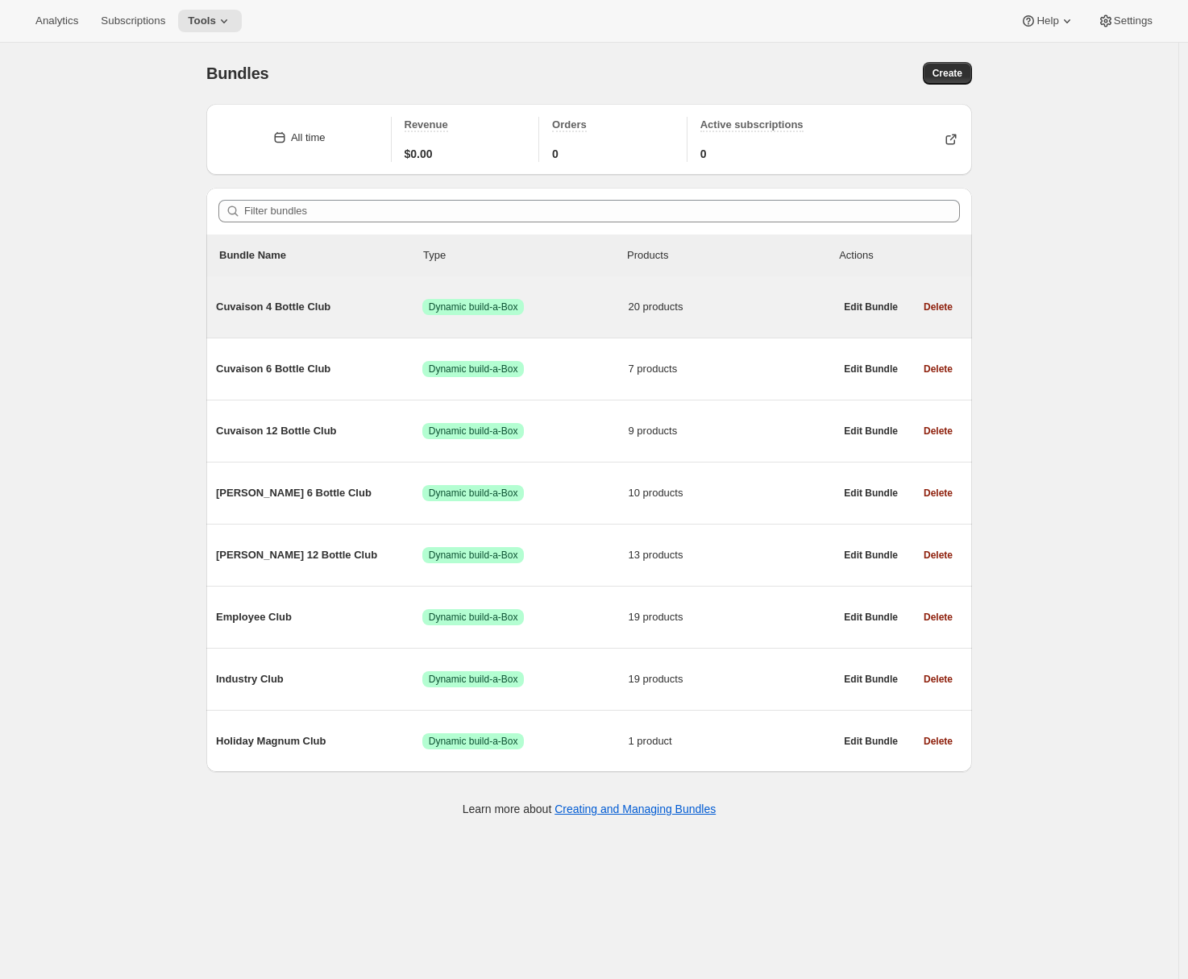
click at [301, 304] on span "Cuvaison 4 Bottle Club" at bounding box center [319, 307] width 206 height 16
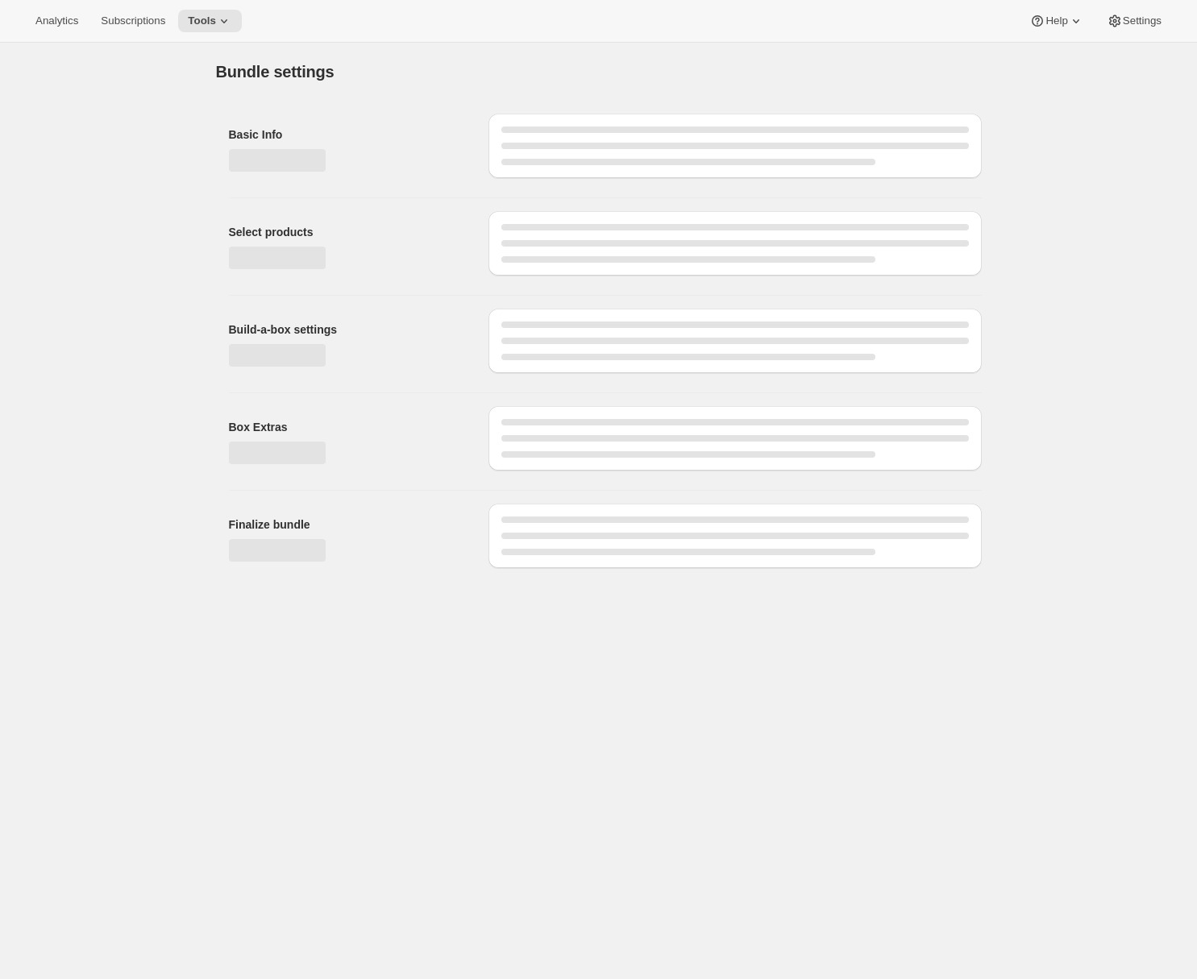
type input "Cuvaison 4 Bottle Club"
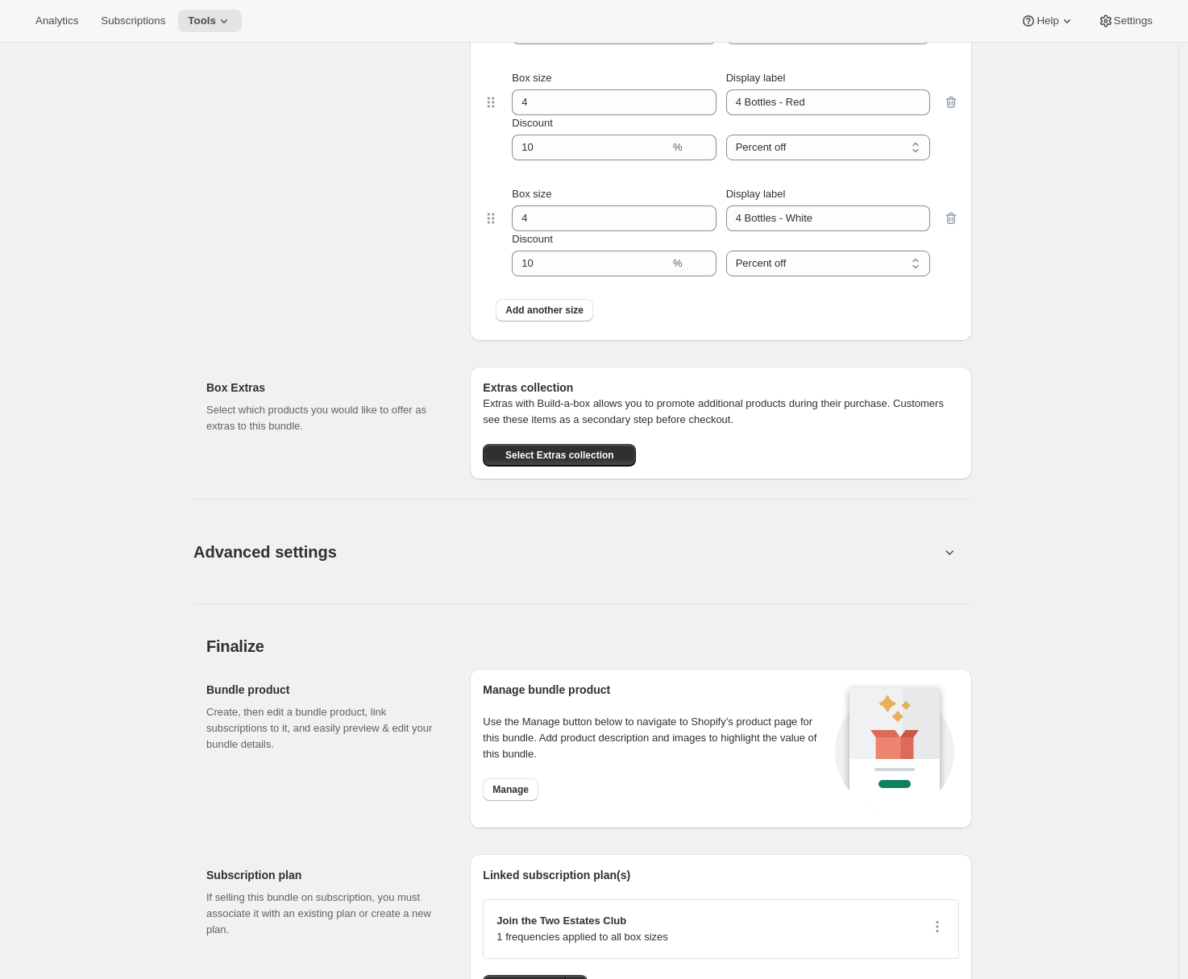
scroll to position [2200, 0]
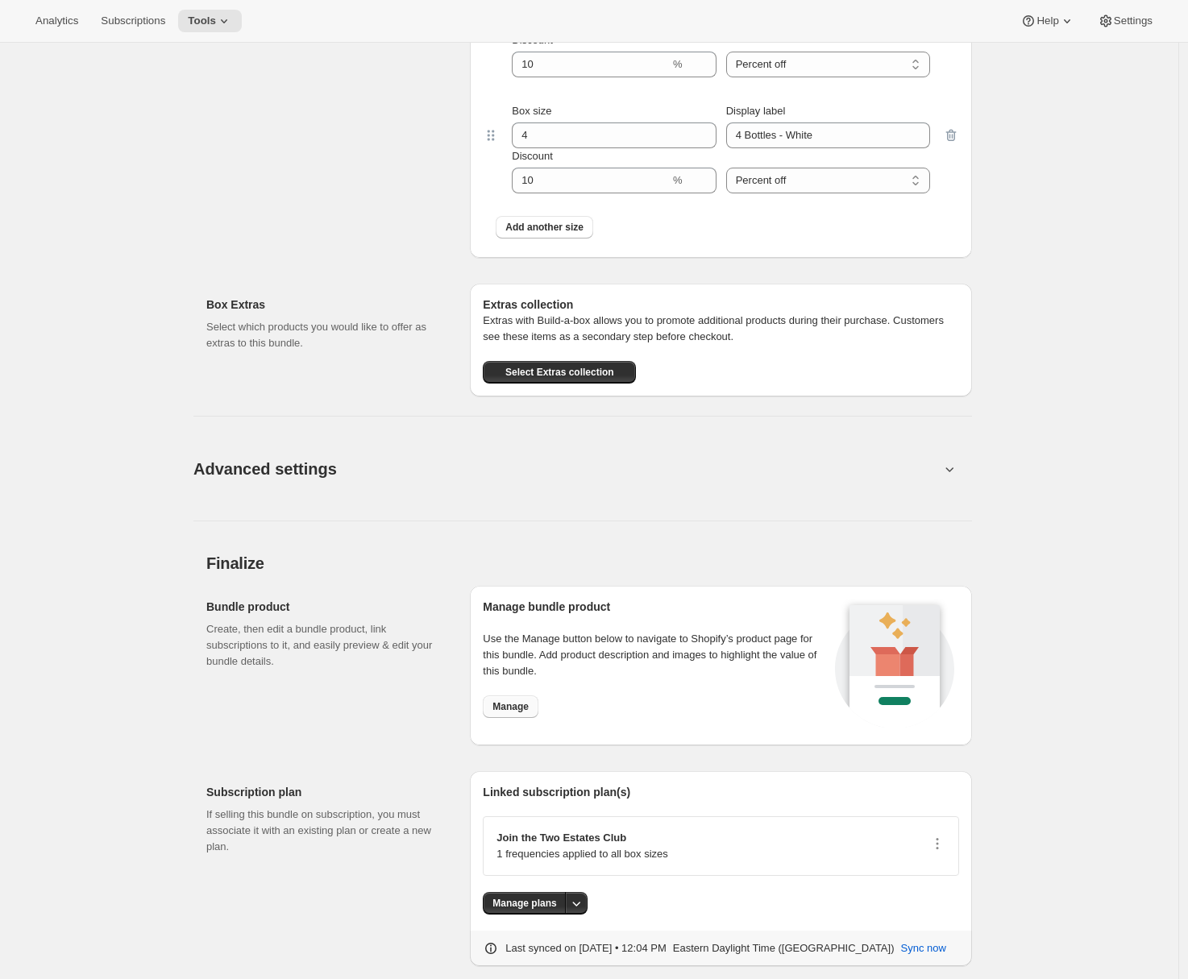
click at [507, 704] on span "Manage" at bounding box center [510, 706] width 36 height 13
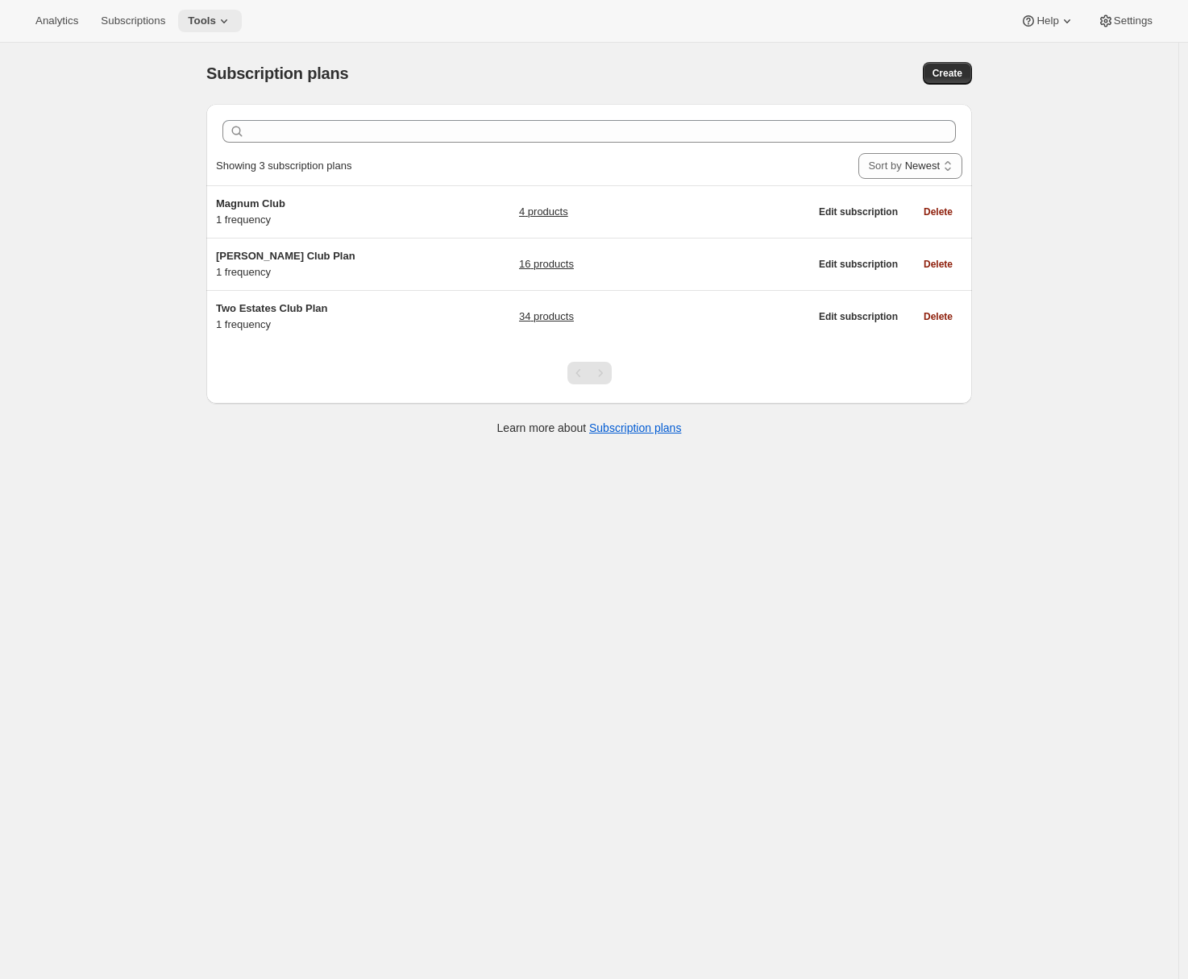
click at [232, 15] on icon at bounding box center [224, 21] width 16 height 16
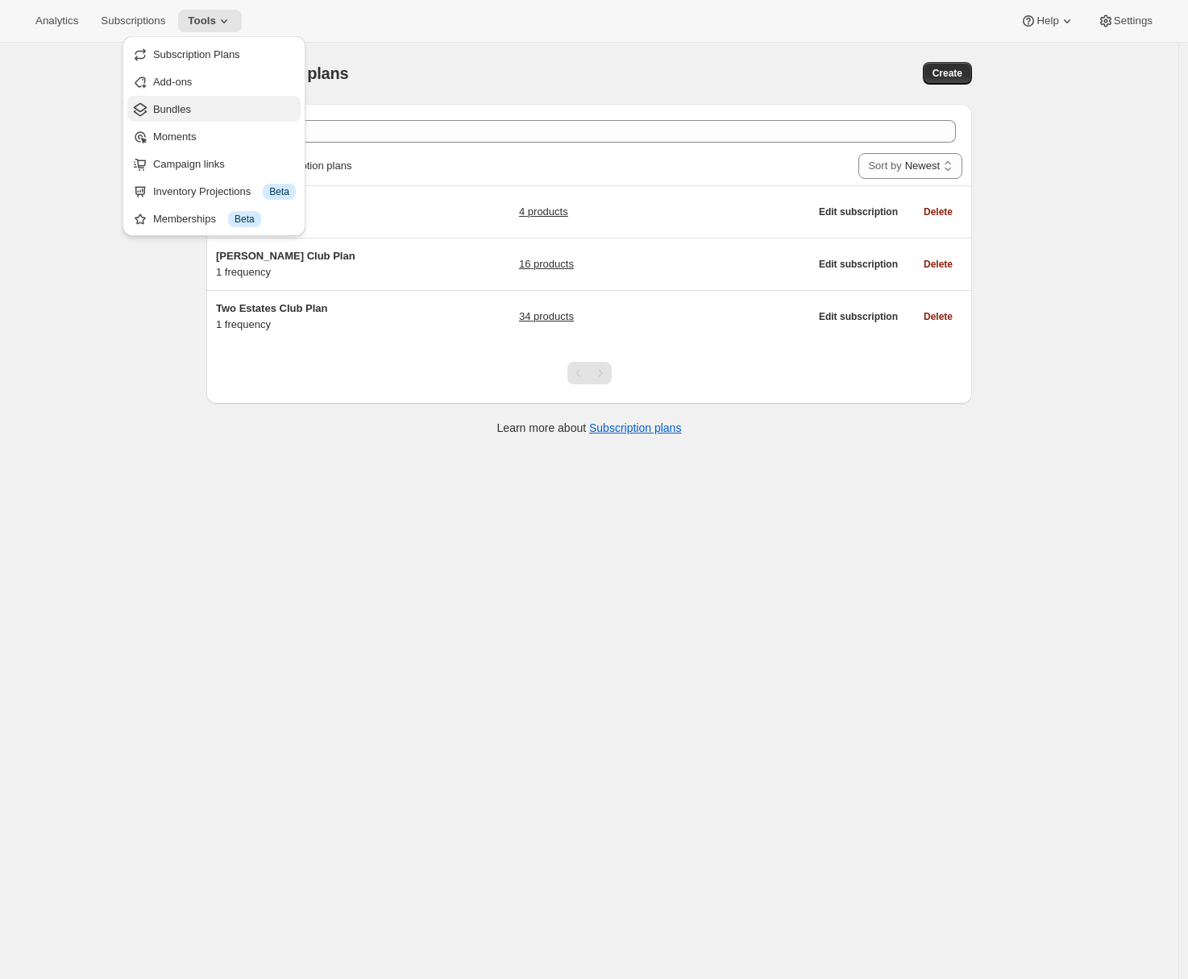
click at [166, 110] on span "Bundles" at bounding box center [172, 109] width 38 height 12
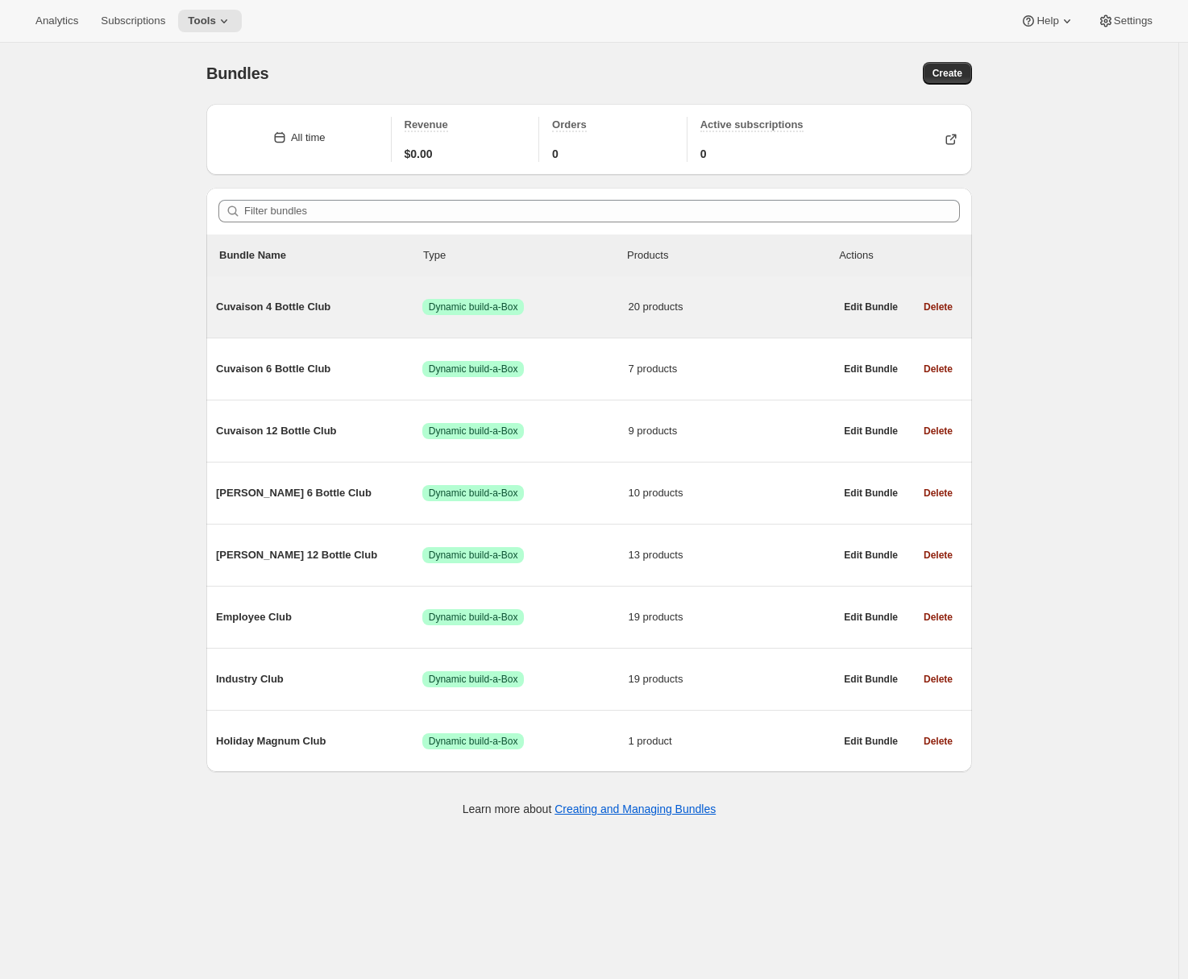
click at [348, 314] on span "Cuvaison 4 Bottle Club" at bounding box center [319, 307] width 206 height 16
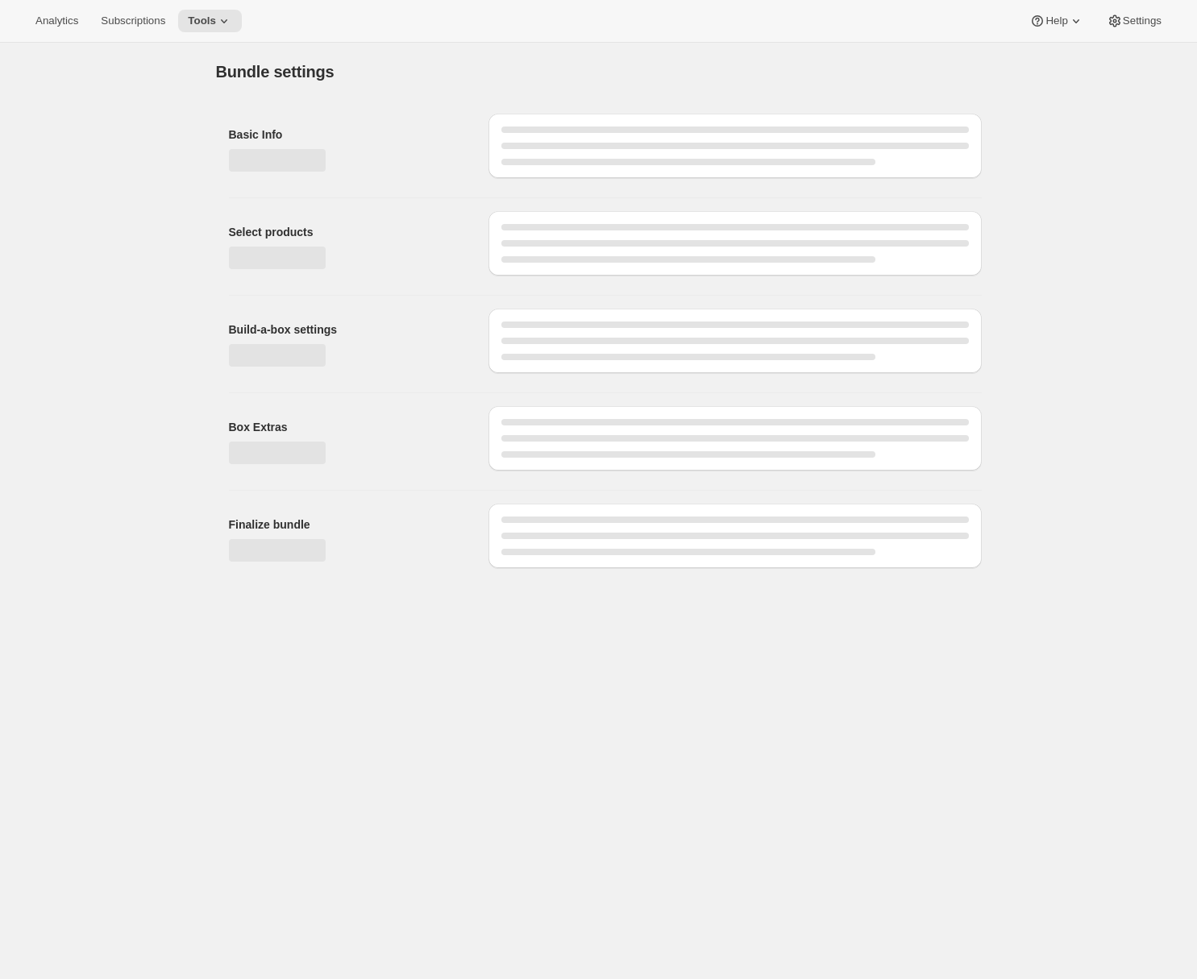
type input "Cuvaison 4 Bottle Club"
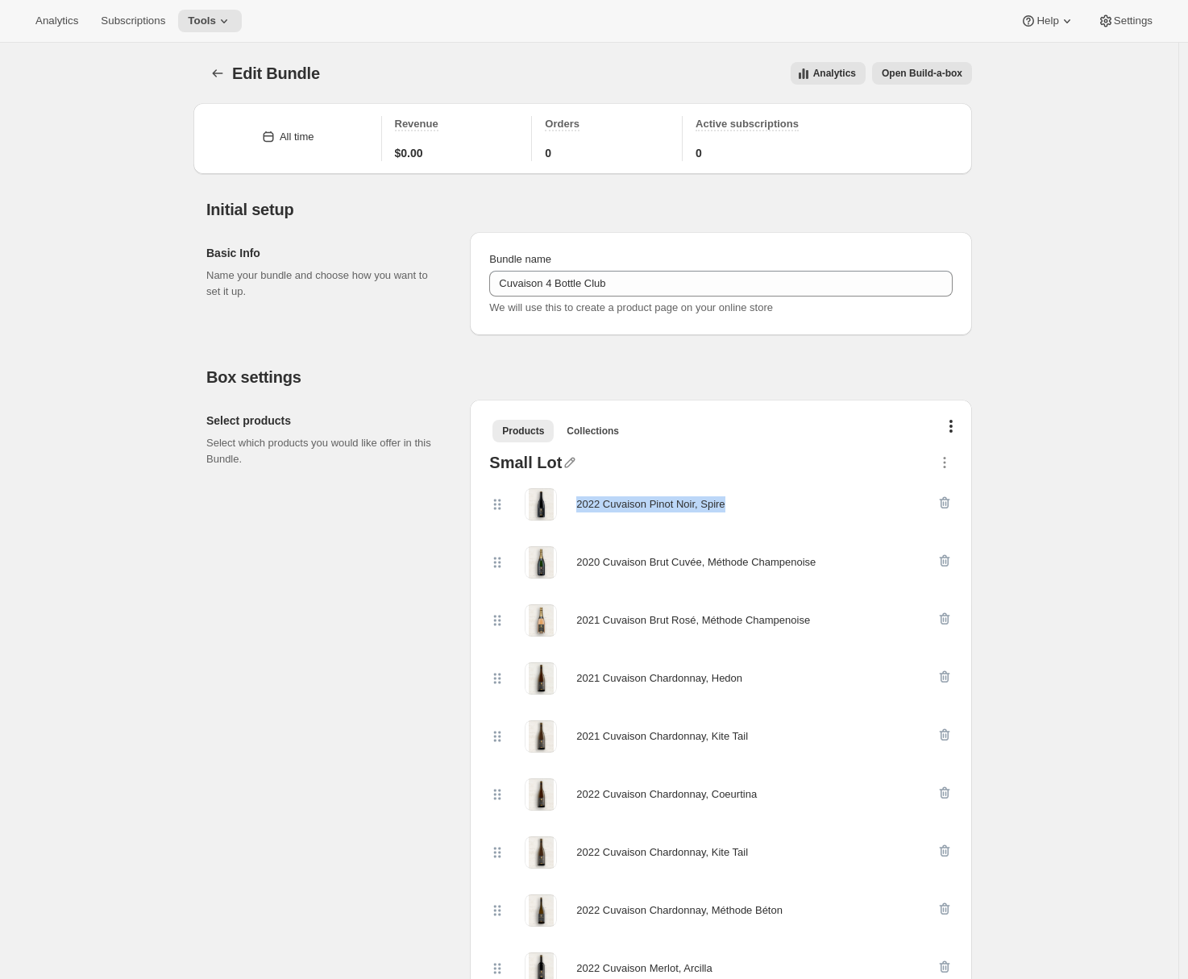
drag, startPoint x: 772, startPoint y: 503, endPoint x: 573, endPoint y: 503, distance: 199.1
click at [573, 503] on div "2022 Cuvaison Pinot Noir, Spire" at bounding box center [712, 504] width 447 height 32
copy div "2022 Cuvaison Pinot Noir, Spire"
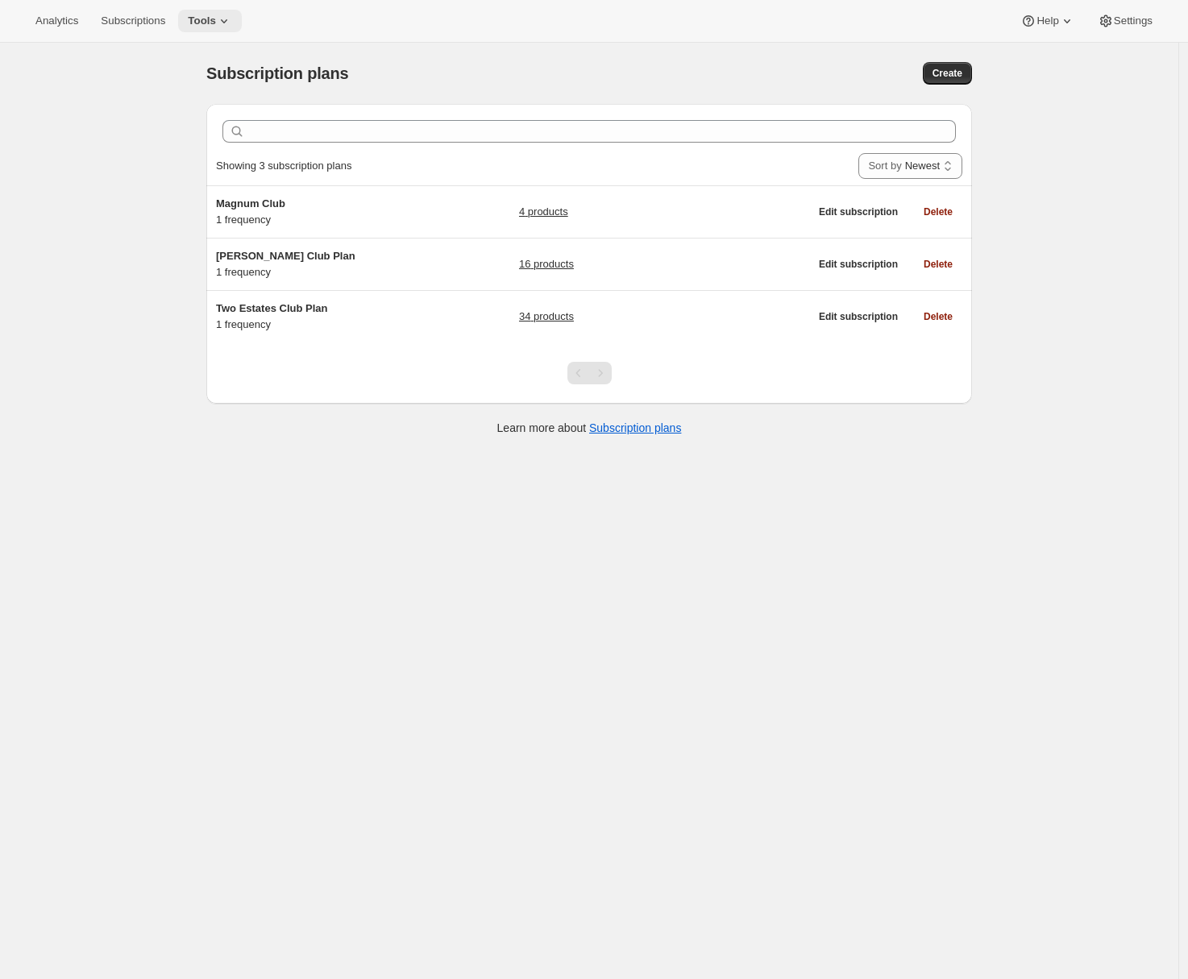
click at [231, 27] on icon at bounding box center [224, 21] width 16 height 16
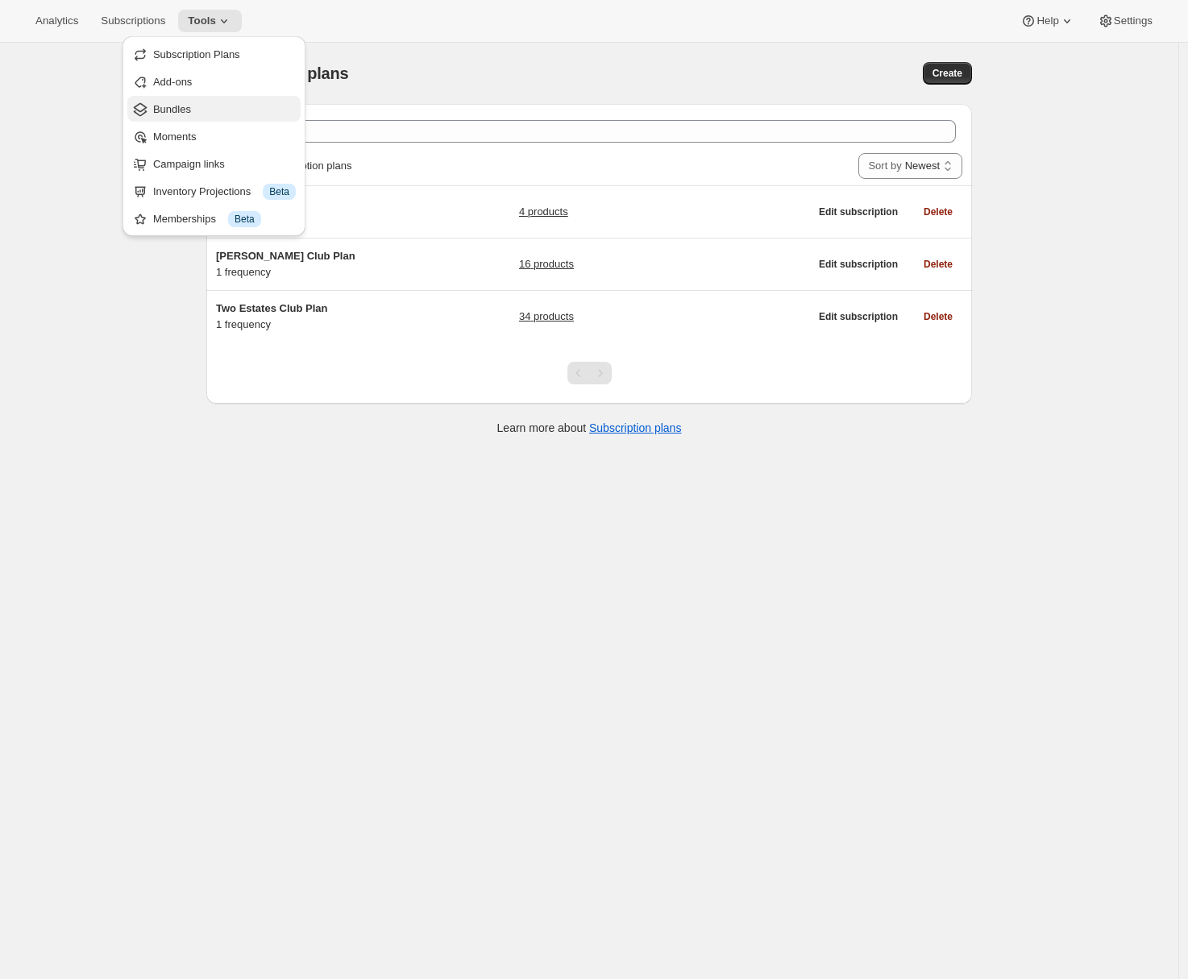
click at [243, 113] on span "Bundles" at bounding box center [224, 110] width 143 height 16
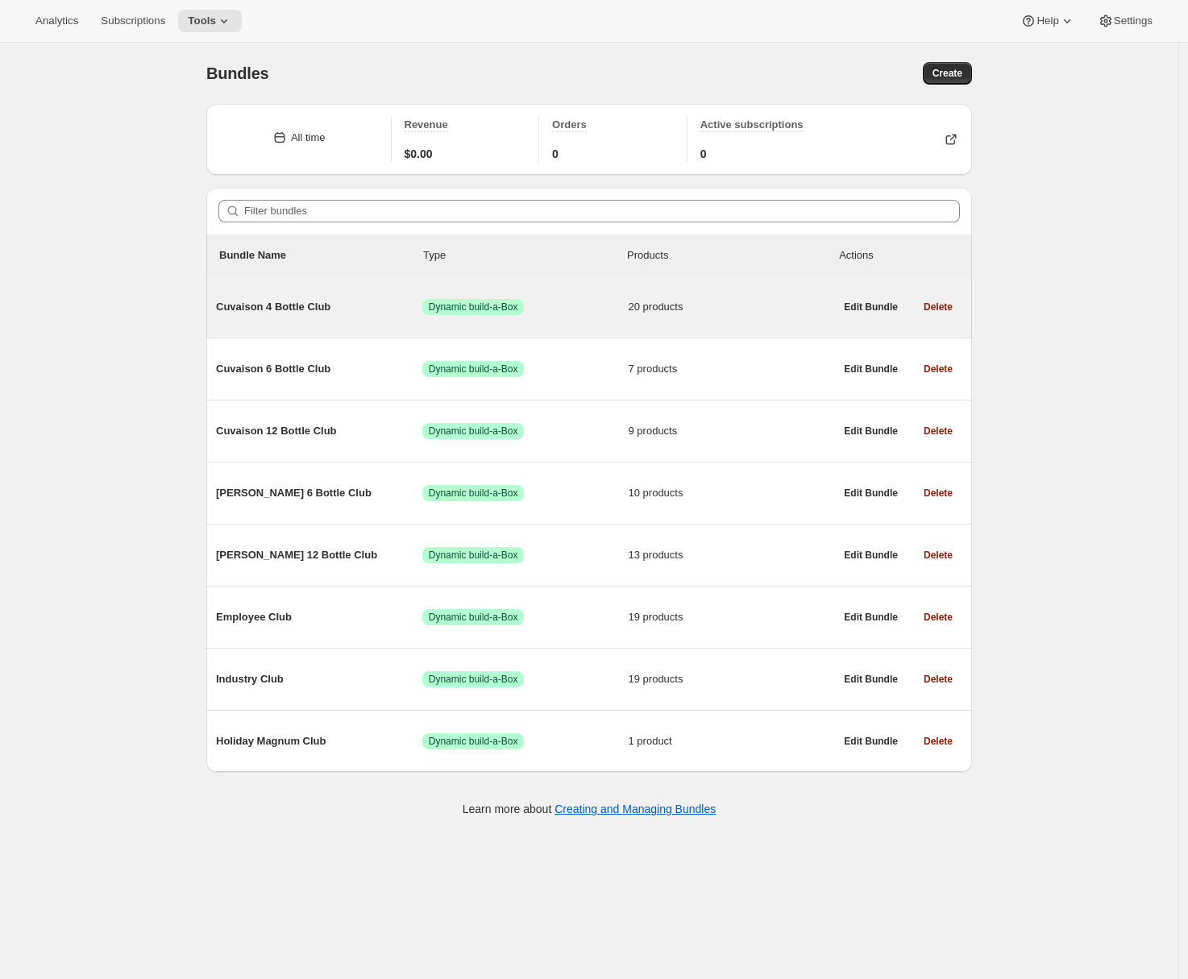
click at [293, 308] on span "Cuvaison 4 Bottle Club" at bounding box center [319, 307] width 206 height 16
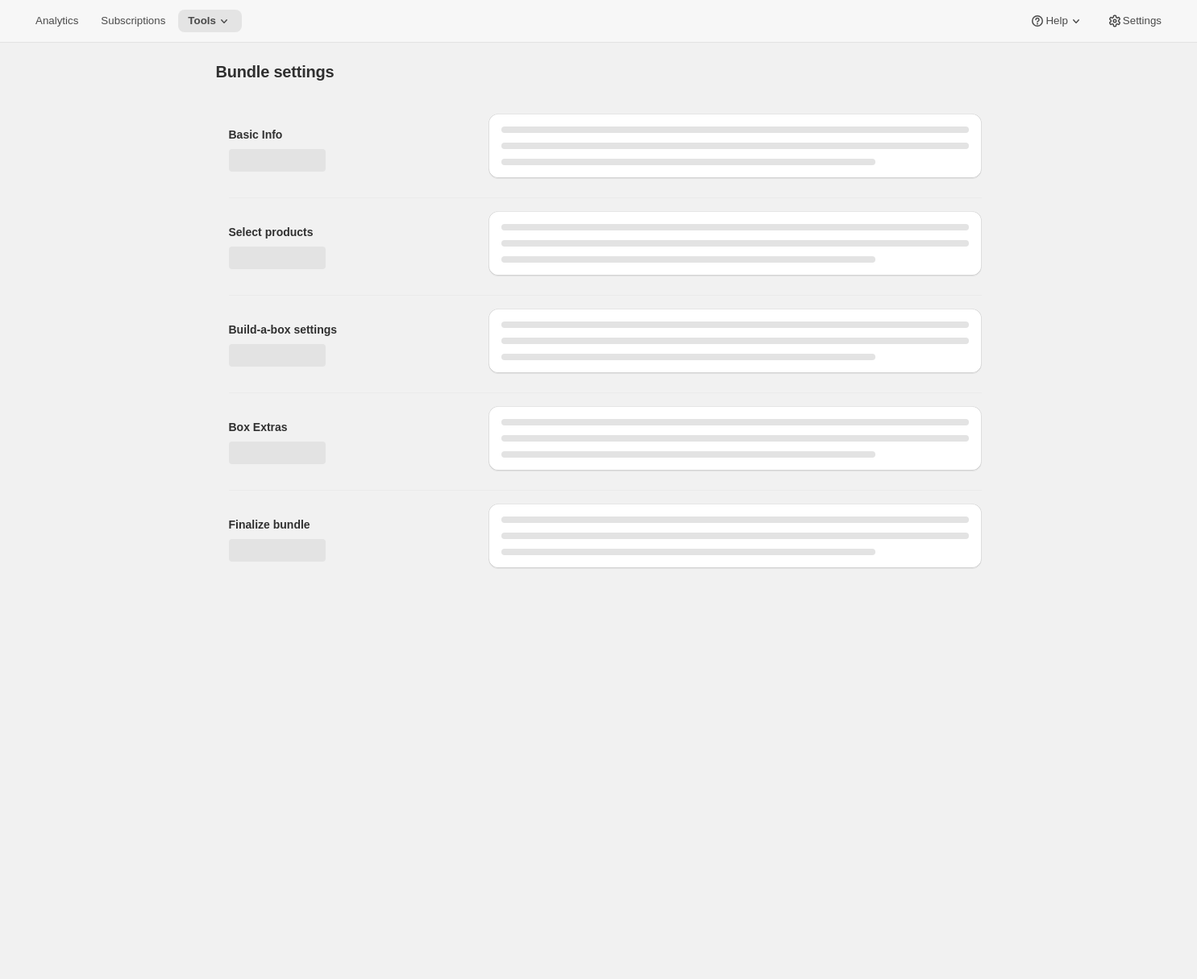
type input "Cuvaison 4 Bottle Club"
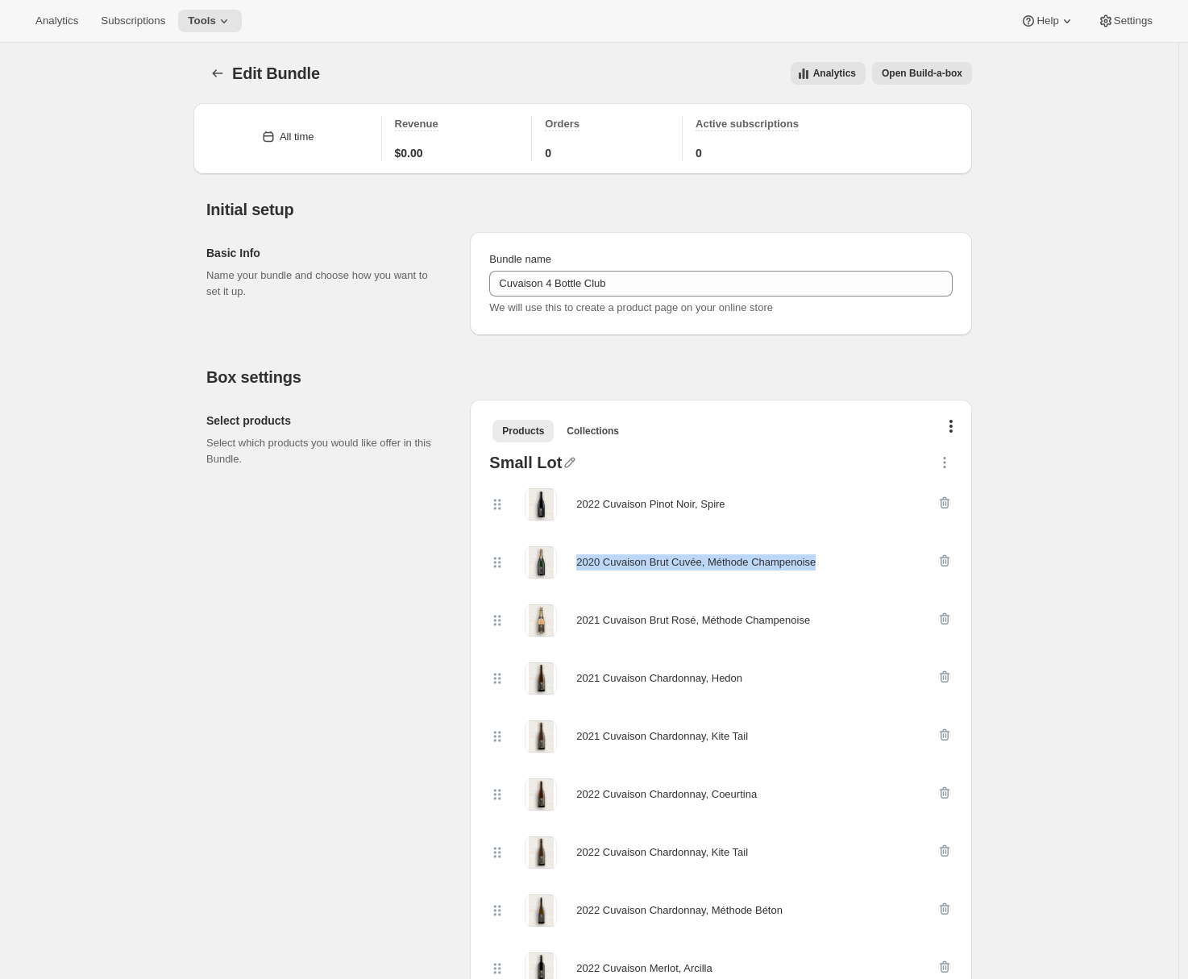
drag, startPoint x: 843, startPoint y: 566, endPoint x: 578, endPoint y: 566, distance: 265.2
click at [578, 566] on div "2020 Cuvaison Brut Cuvée, Méthode Champenoise" at bounding box center [712, 562] width 447 height 32
copy div "2020 Cuvaison Brut Cuvée, Méthode Champenoise"
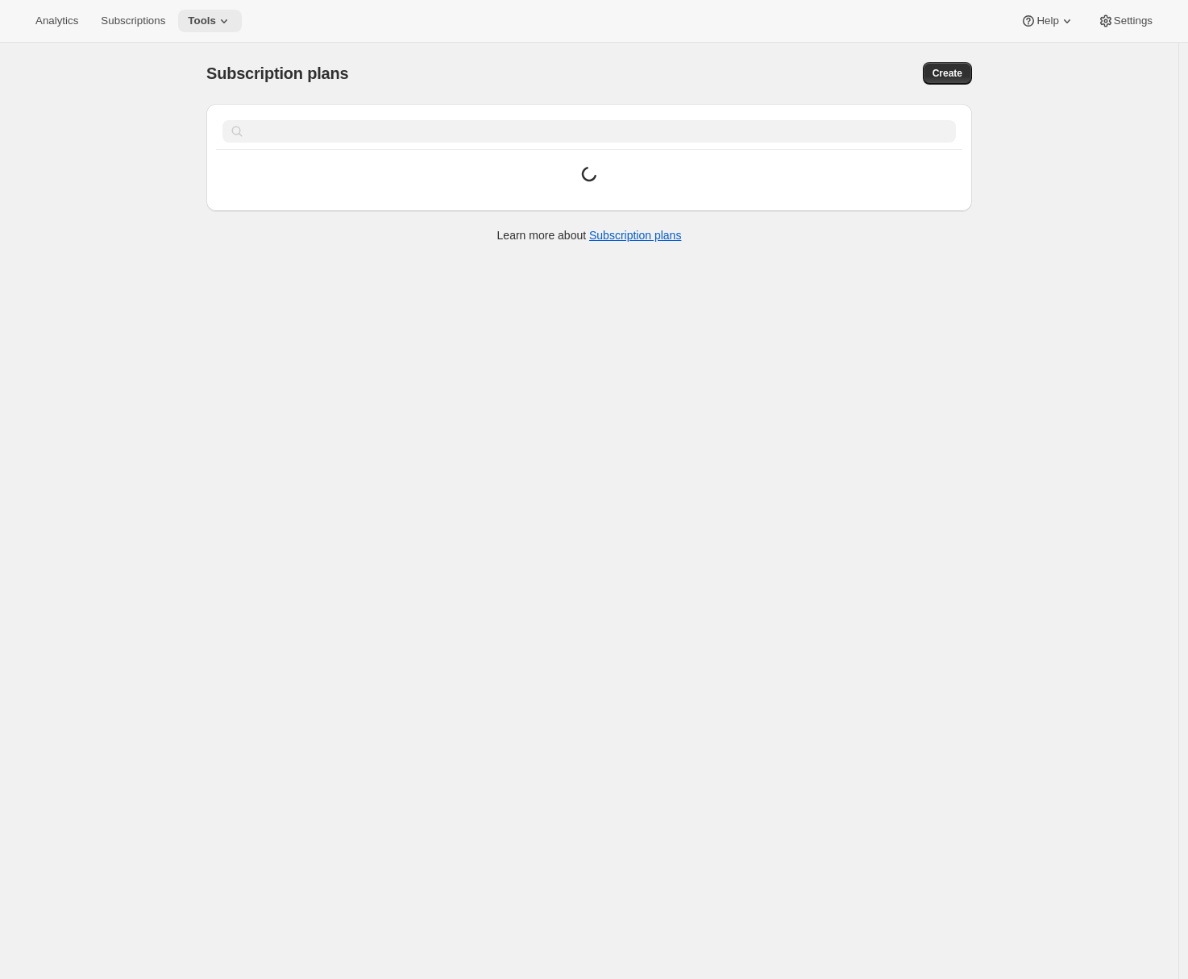
click at [242, 19] on button "Tools" at bounding box center [210, 21] width 64 height 23
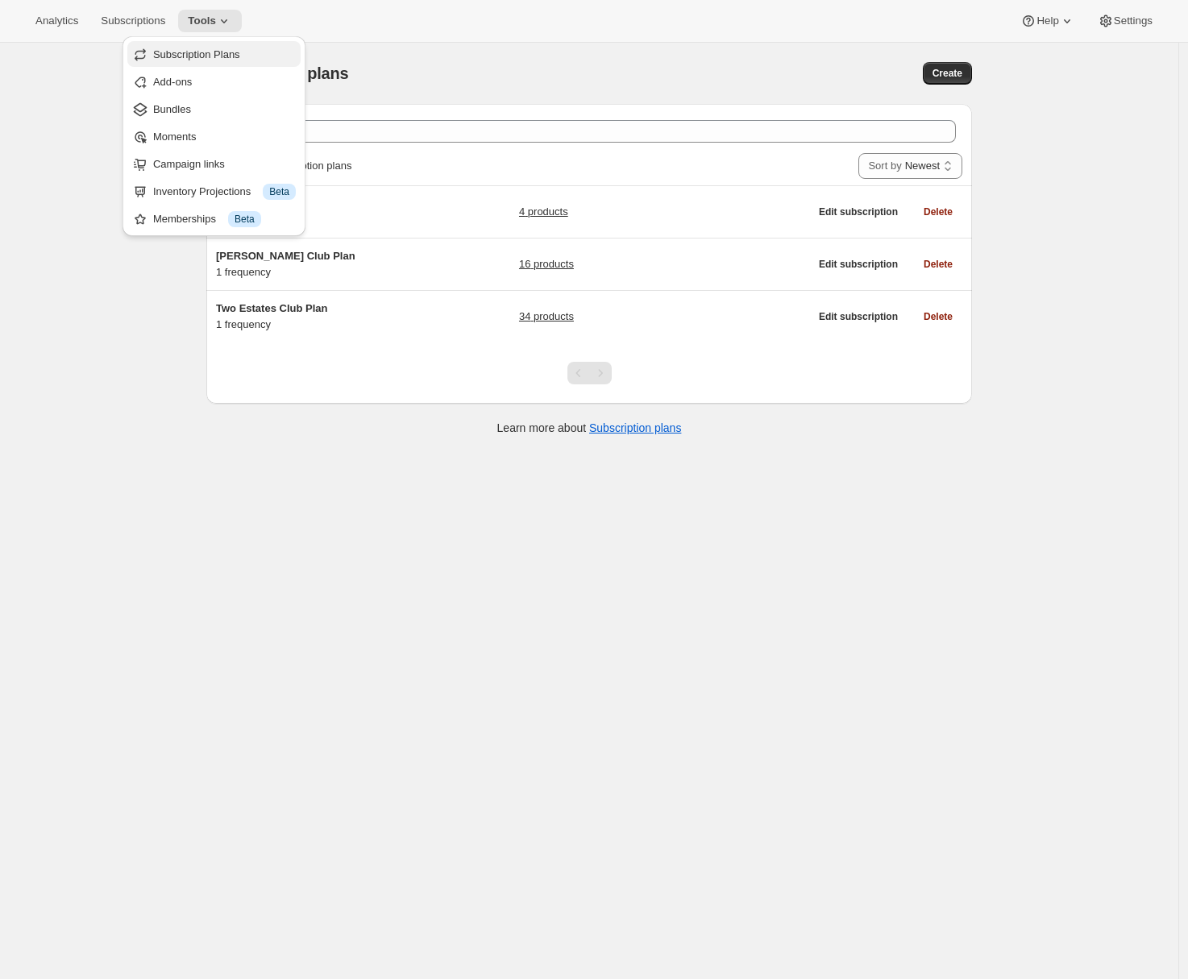
click at [213, 51] on span "Subscription Plans" at bounding box center [196, 54] width 87 height 12
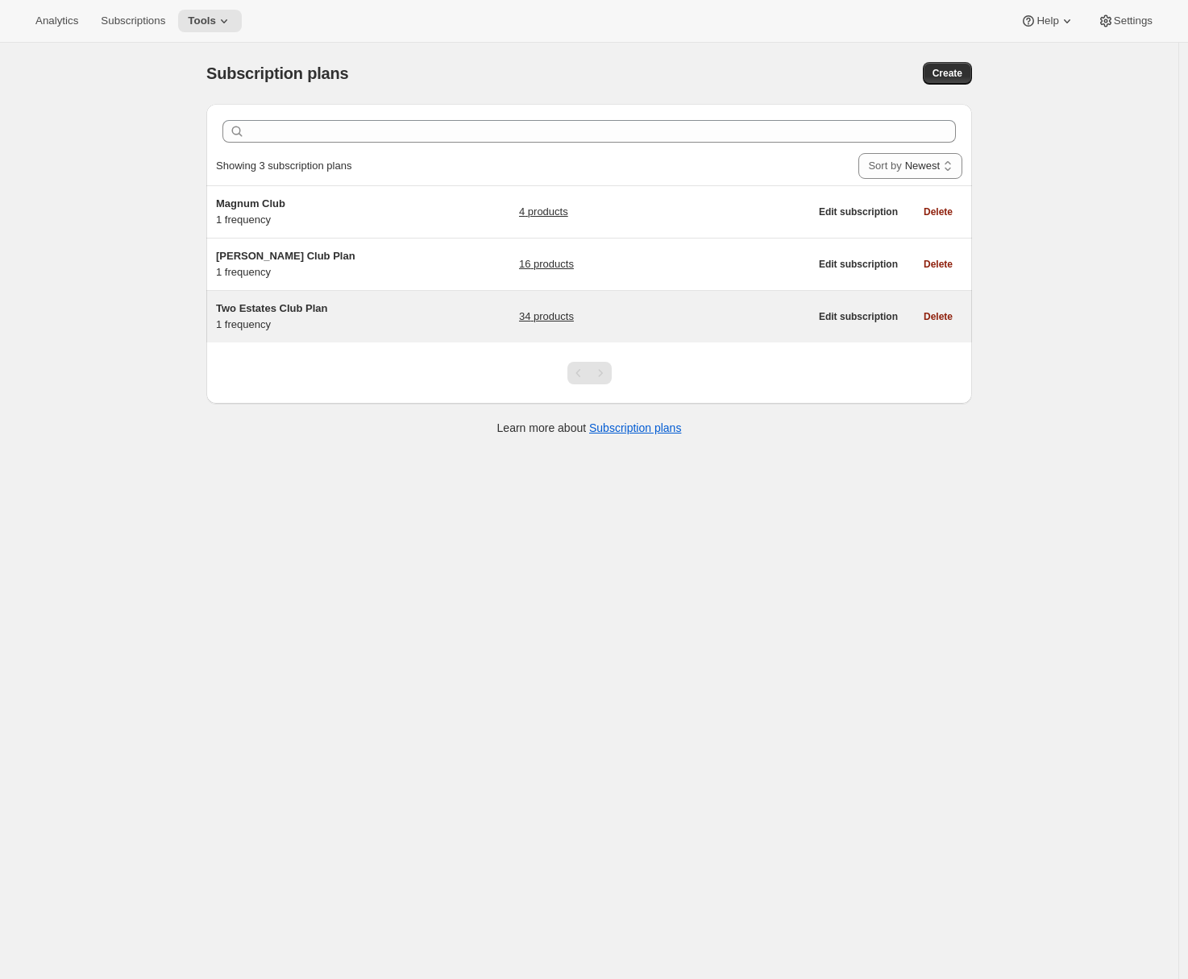
click at [381, 295] on div "Two Estates Club Plan 1 frequency 34 products Edit subscription Delete" at bounding box center [589, 317] width 766 height 52
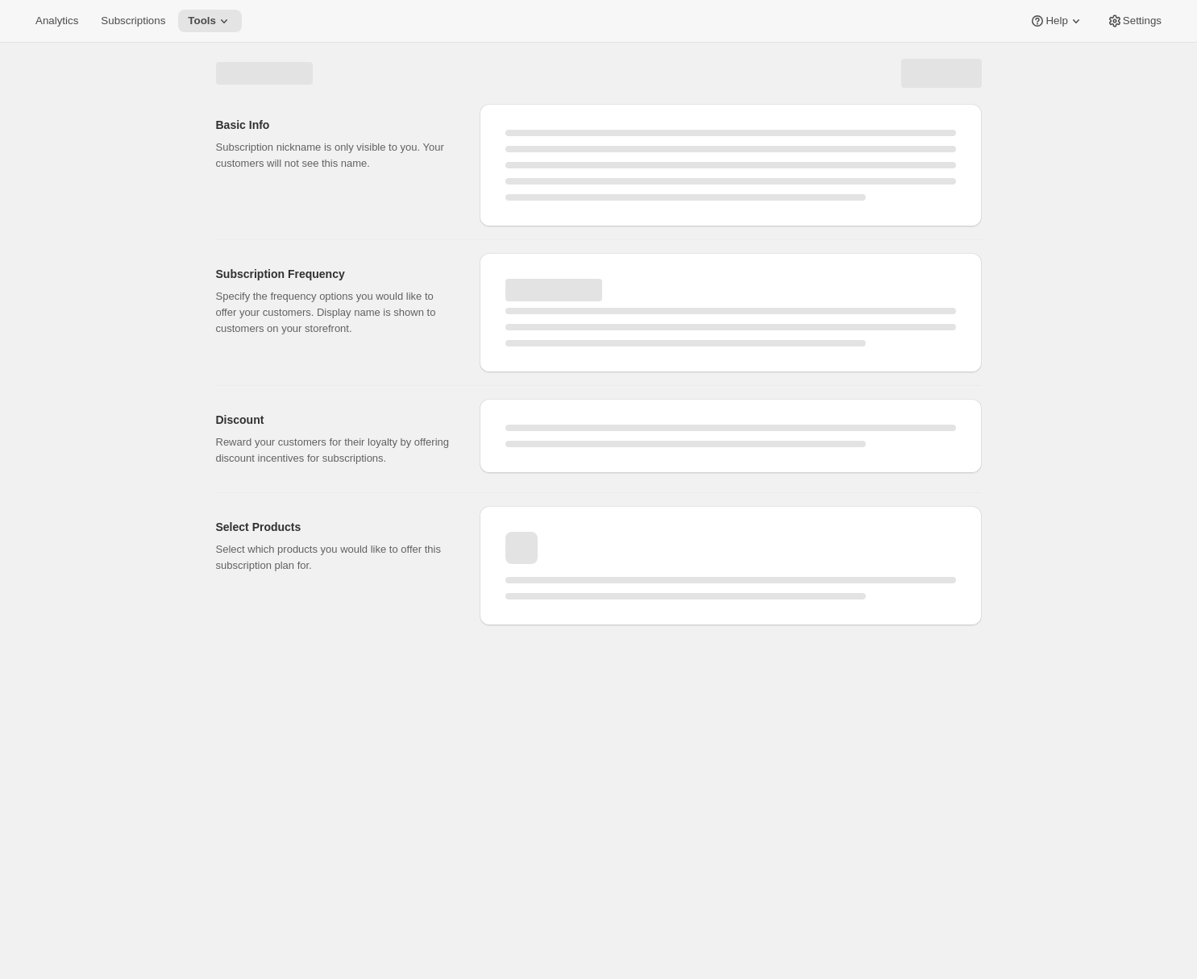
select select "WEEK"
select select "MONTH"
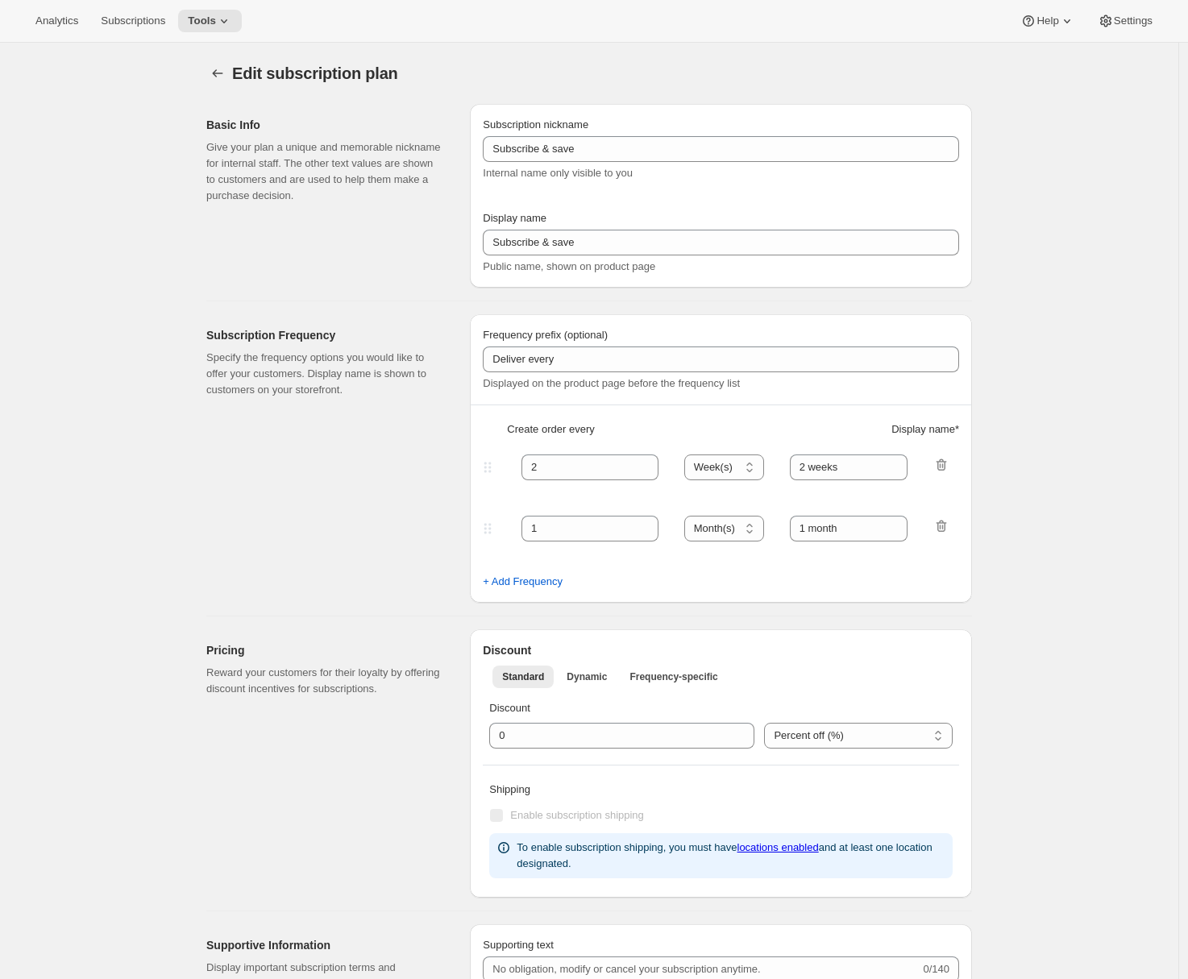
type input "Two Estates Club Plan"
type input "Join the Two Estates Club"
type input "3"
select select "MONTH"
type input "quarter"
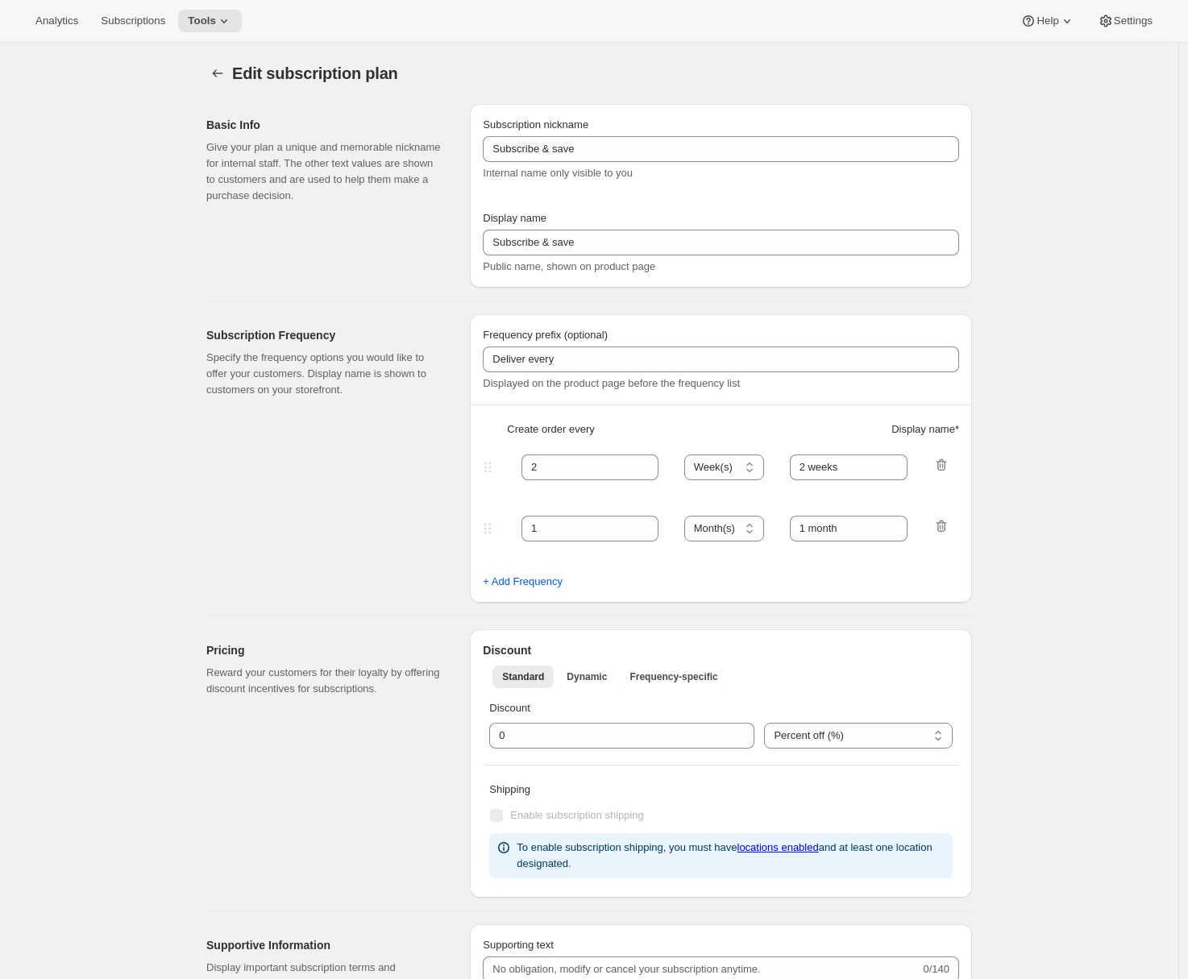
type input "10"
checkbox input "true"
select select "YEARDAY"
select select "2"
select select "5"
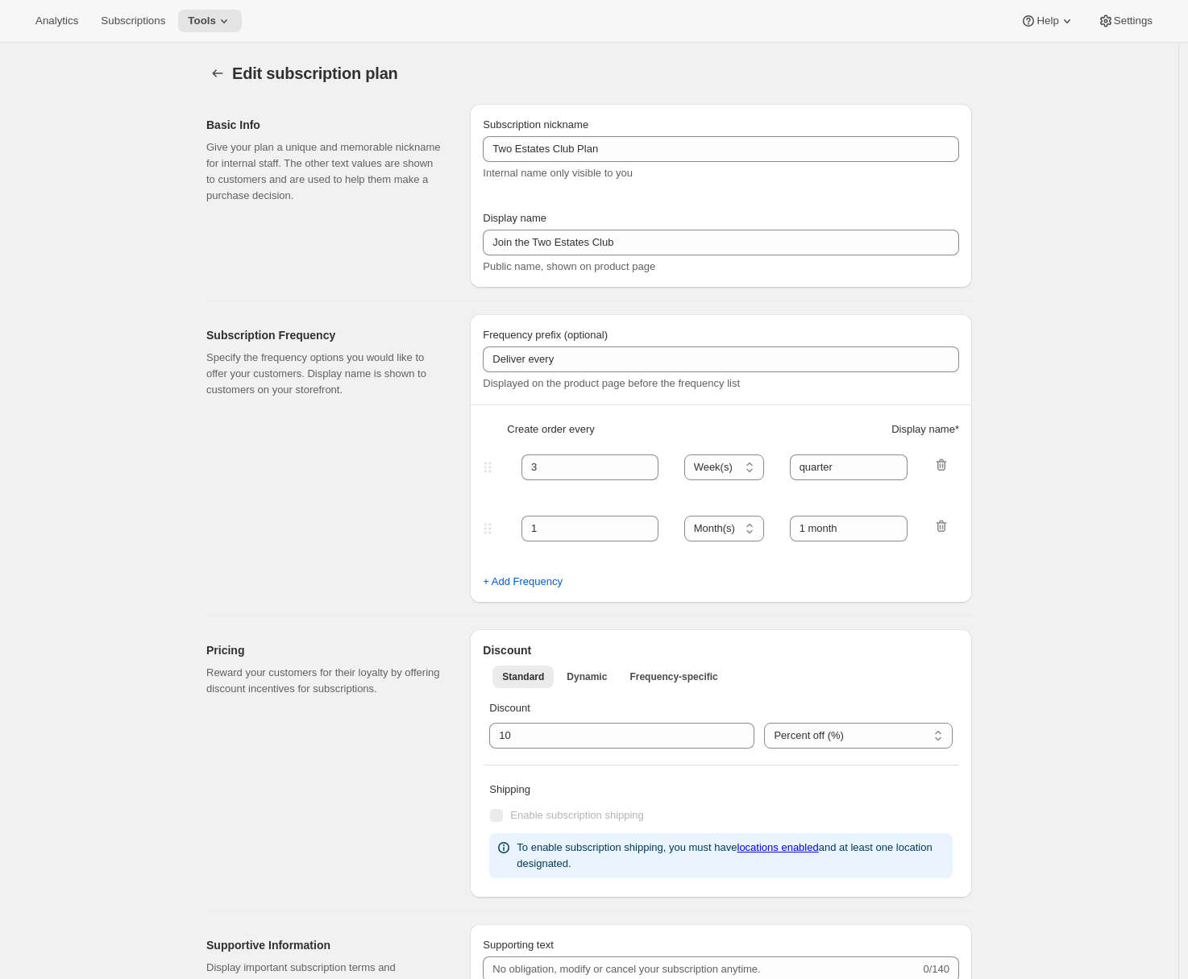
select select "9"
select select "11"
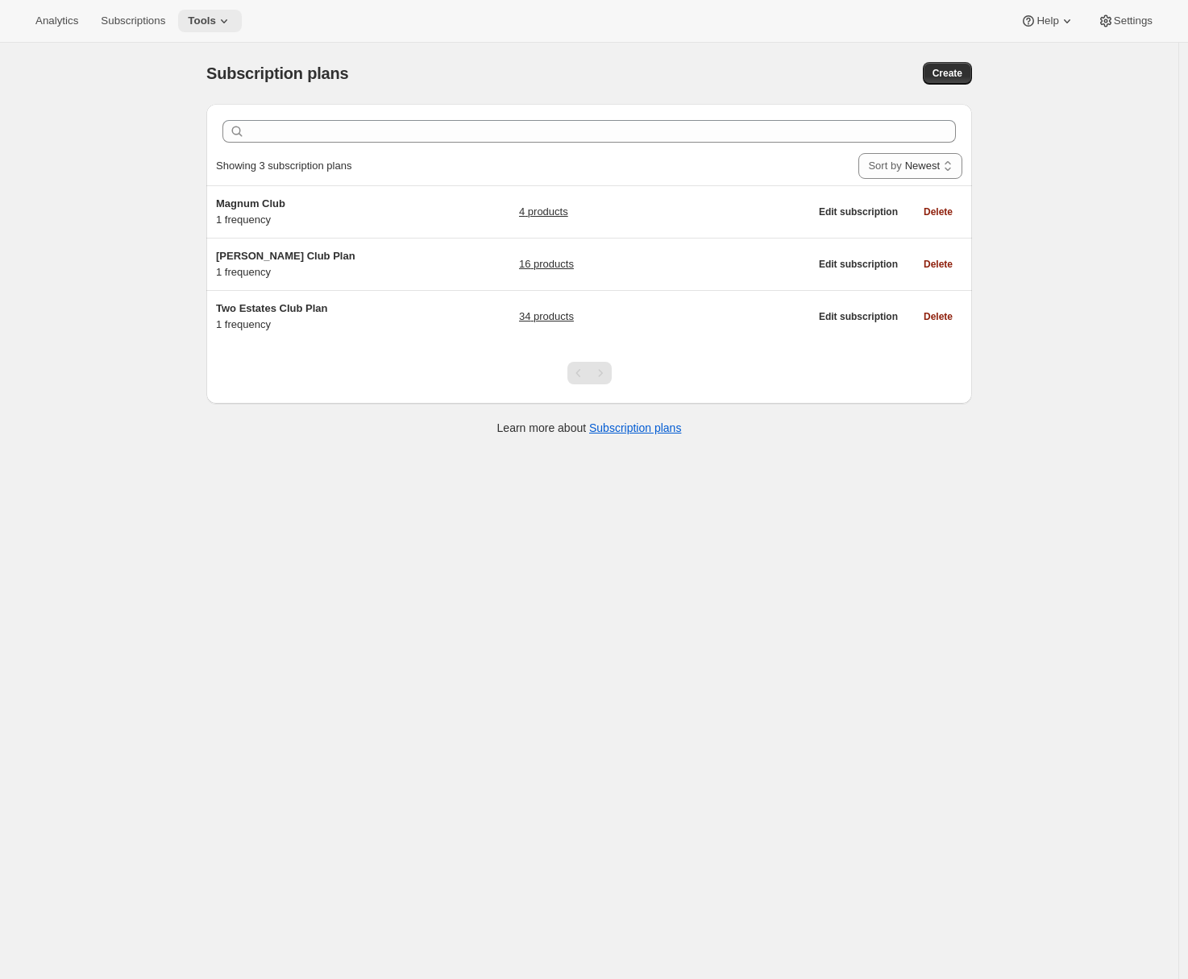
click at [214, 27] on span "Tools" at bounding box center [202, 21] width 28 height 13
